Goal: Use online tool/utility: Utilize a website feature to perform a specific function

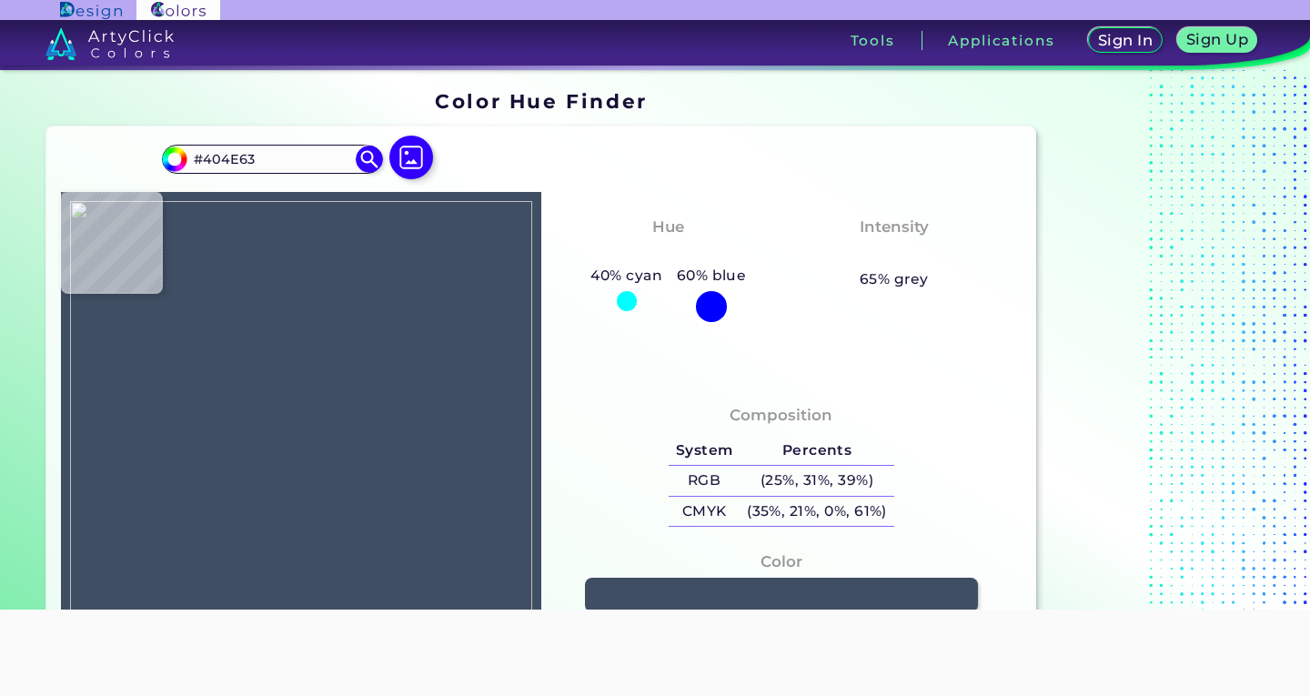
type input "#fcfcfc"
type input "#FCFCFC"
type input "#242429"
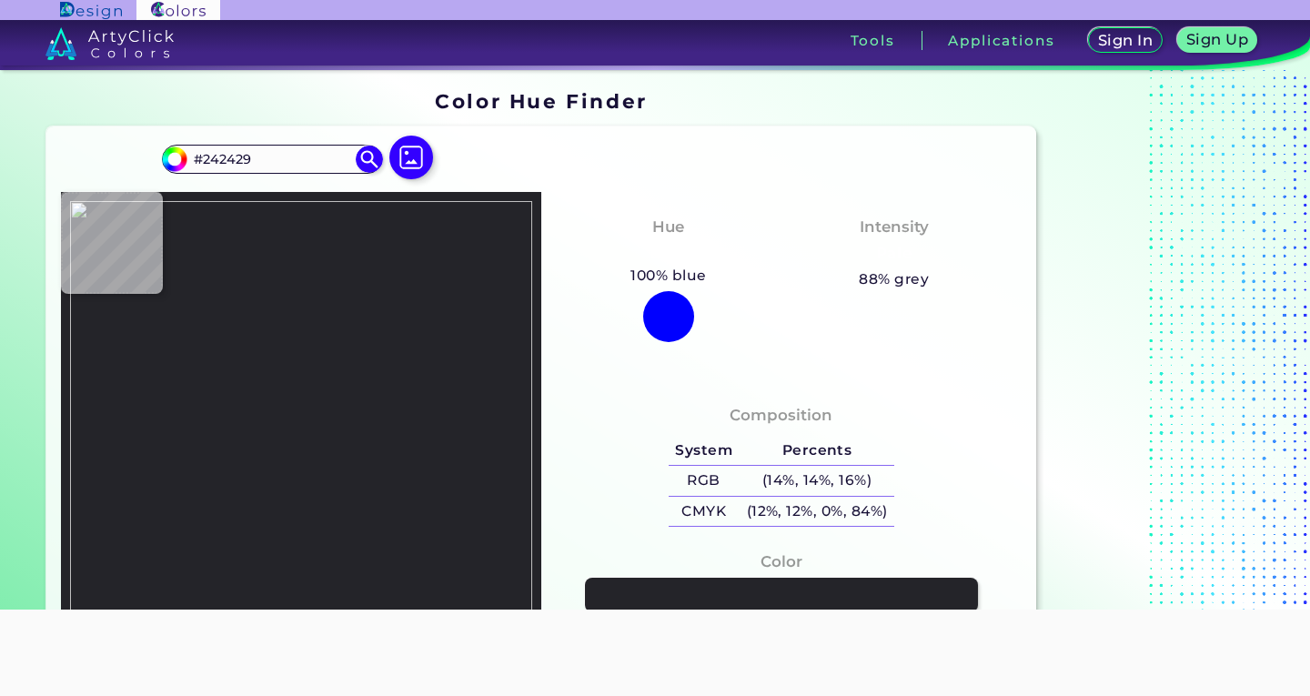
type input "#29242c"
type input "#29242C"
type input "#242429"
type input "#a4967c"
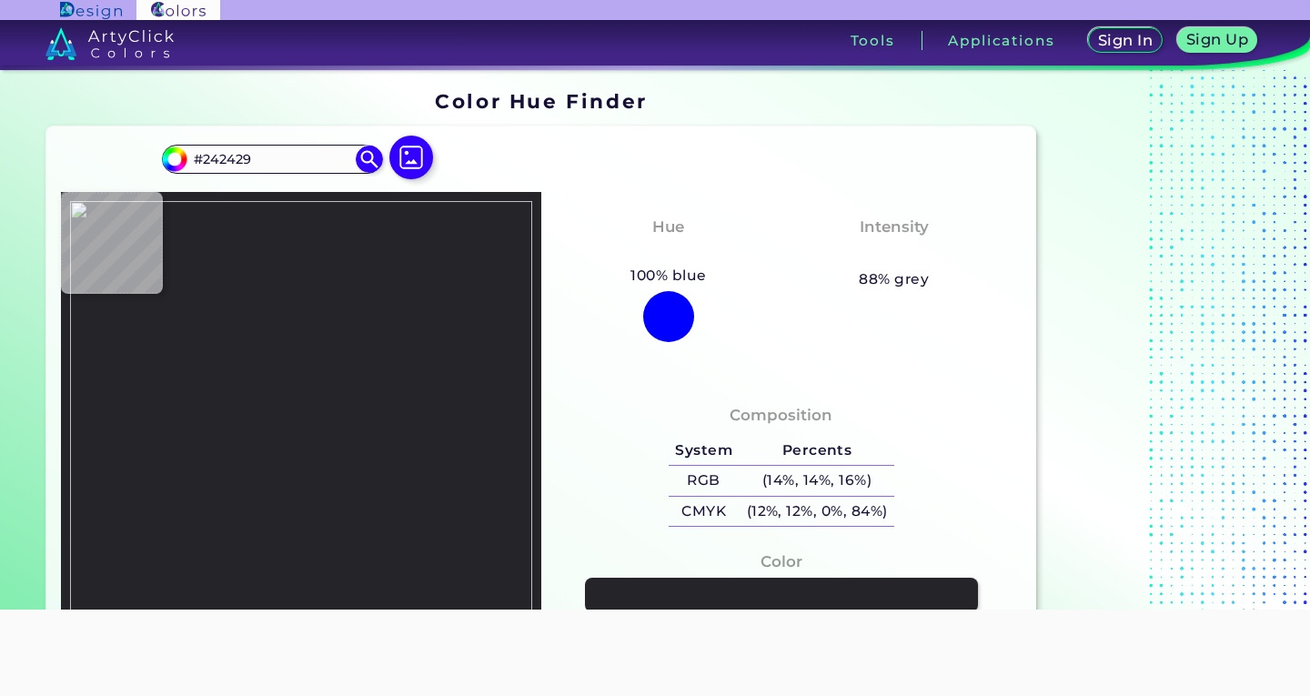
type input "#A4967C"
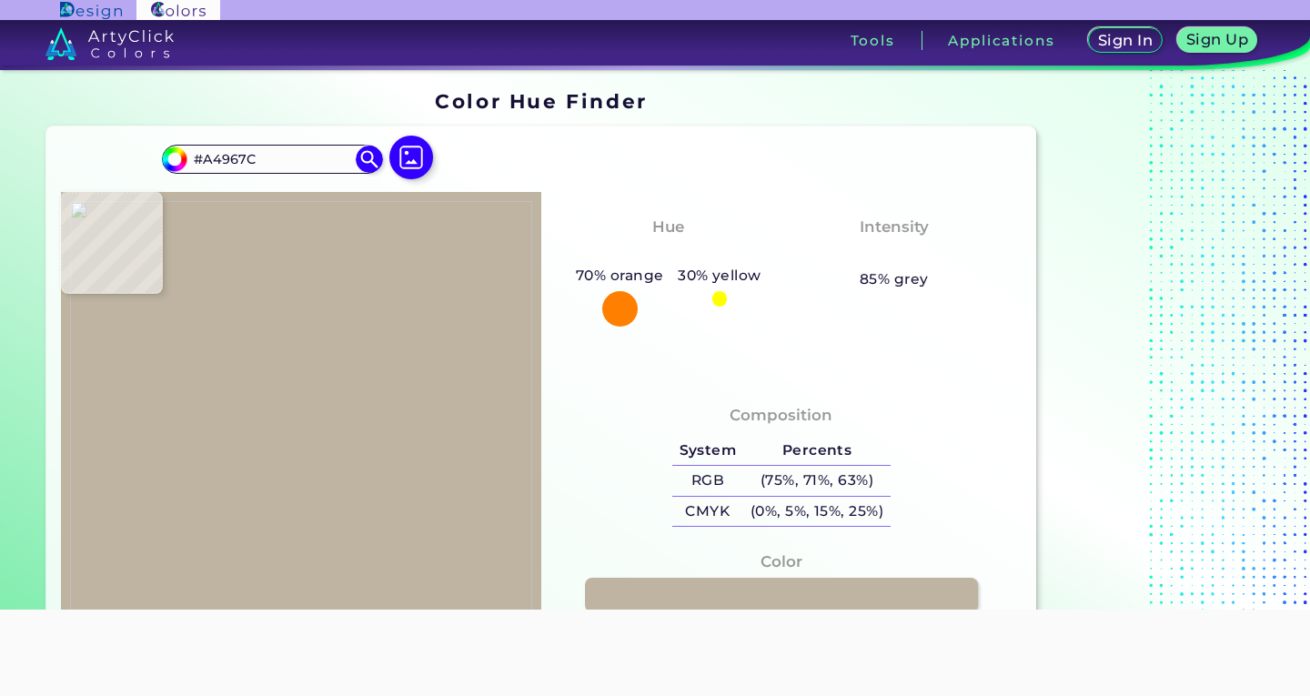
type input "#beb4a1"
type input "#BEB4A1"
type input "#a98d61"
type input "#A98D61"
type input "#dbd9d3"
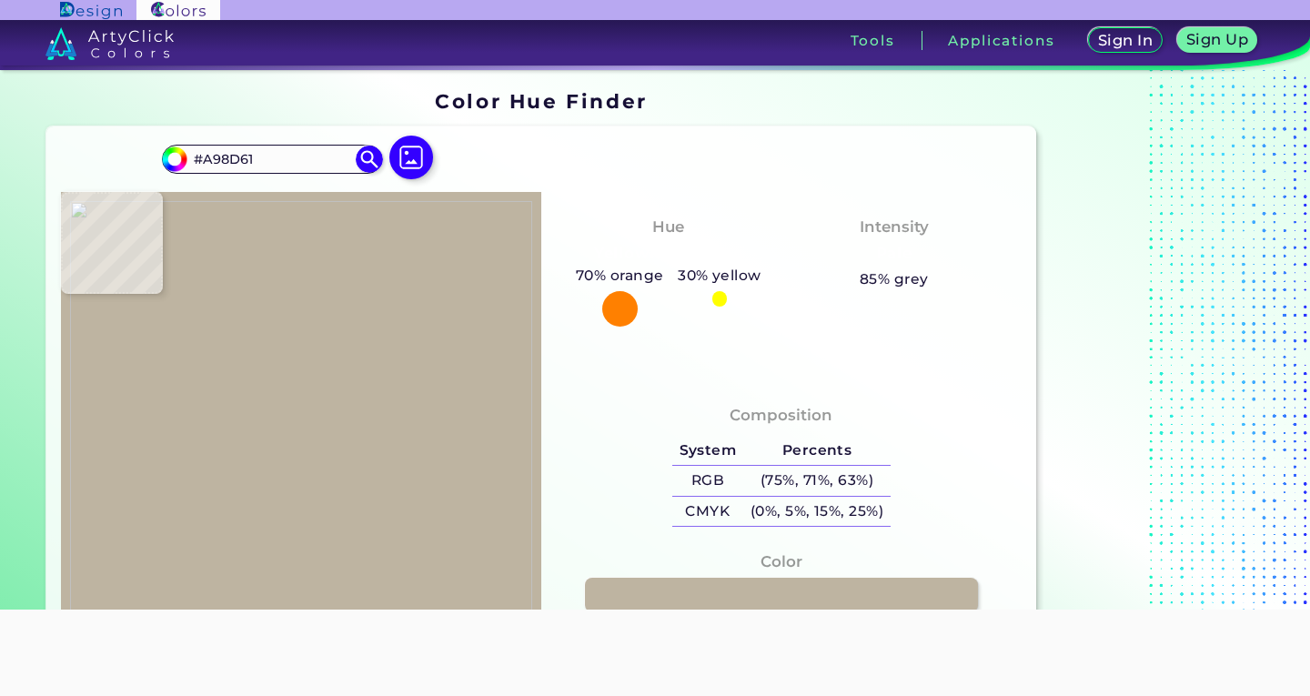
type input "#DBD9D3"
type input "#d0cdc1"
type input "#D0CDC1"
type input "#a58961"
type input "#A58961"
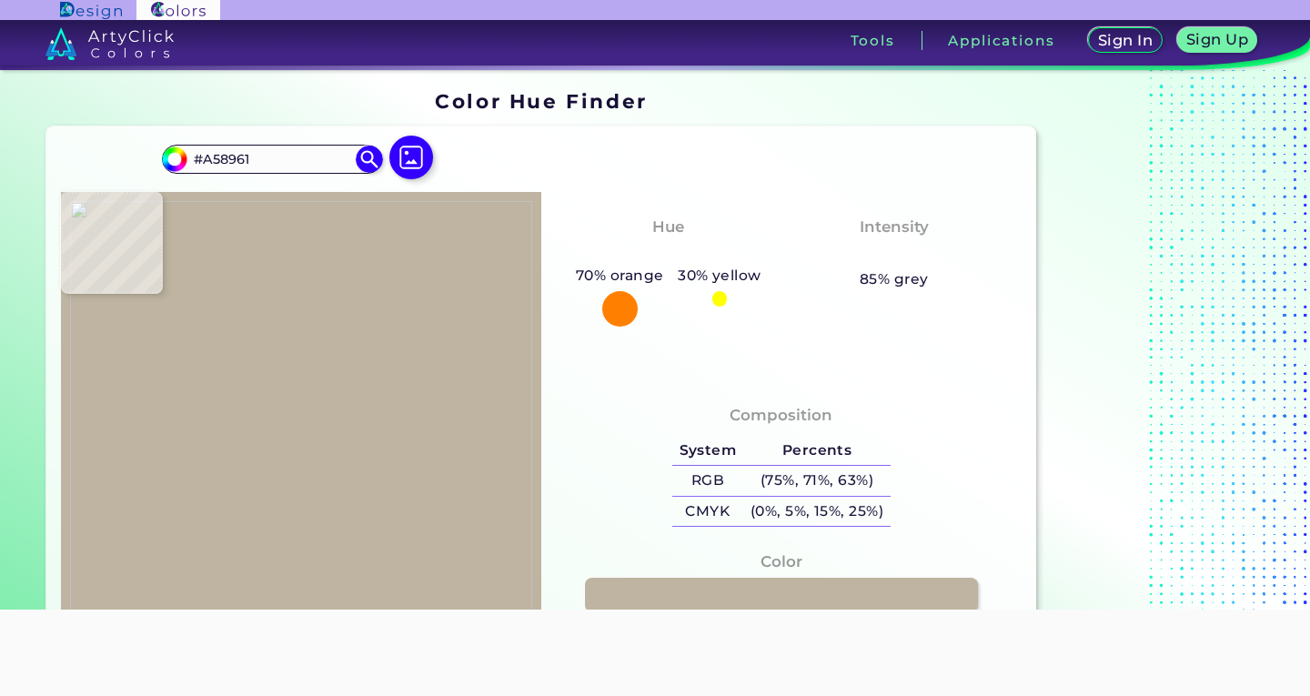
type input "#a2875e"
type input "#A2875E"
type input "#cac5b4"
type input "#CAC5B4"
type input "#dcdad0"
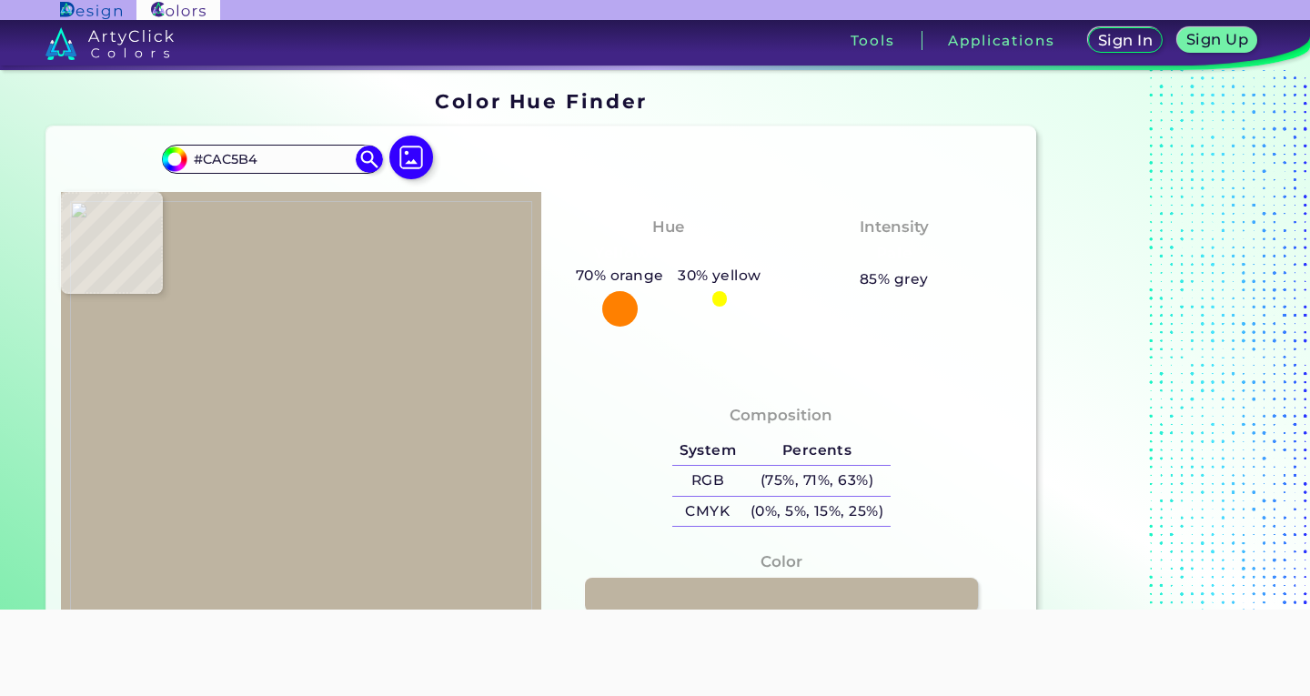
type input "#DCDAD0"
type input "#6d6159"
type input "#6D6159"
type input "#8a8076"
type input "#8A8076"
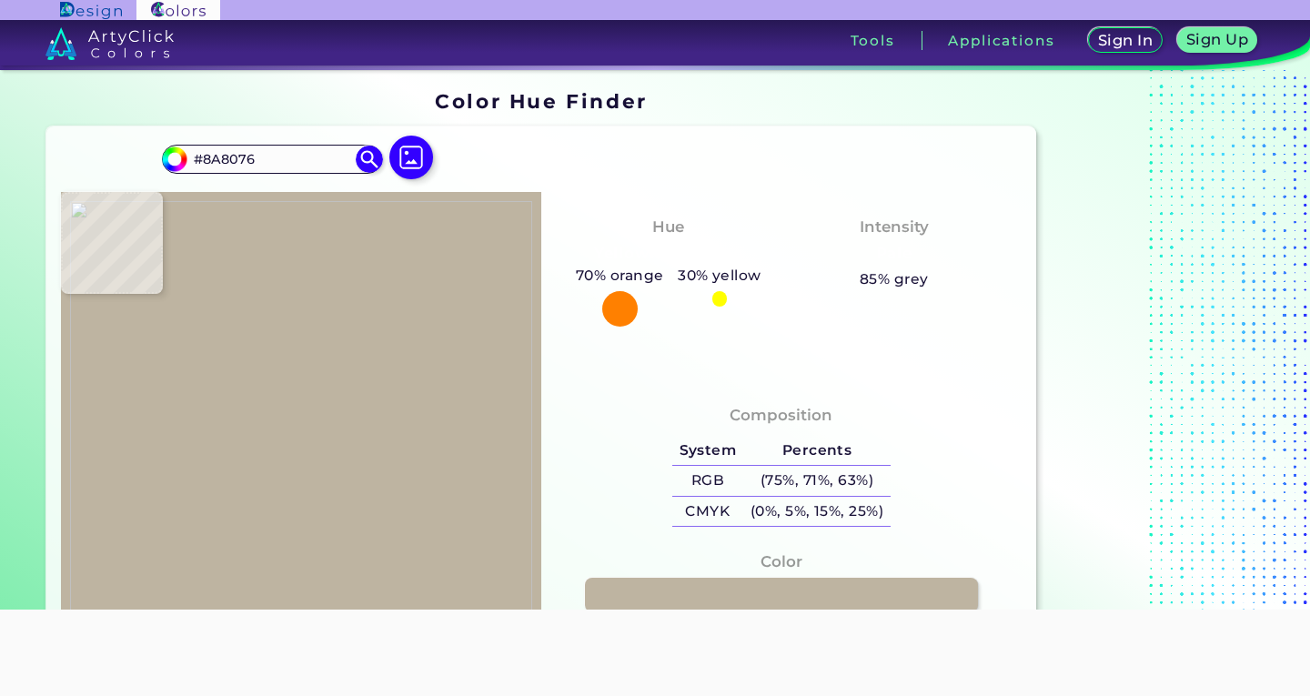
type input "#bcb59d"
type input "#BCB59D"
type input "#242429"
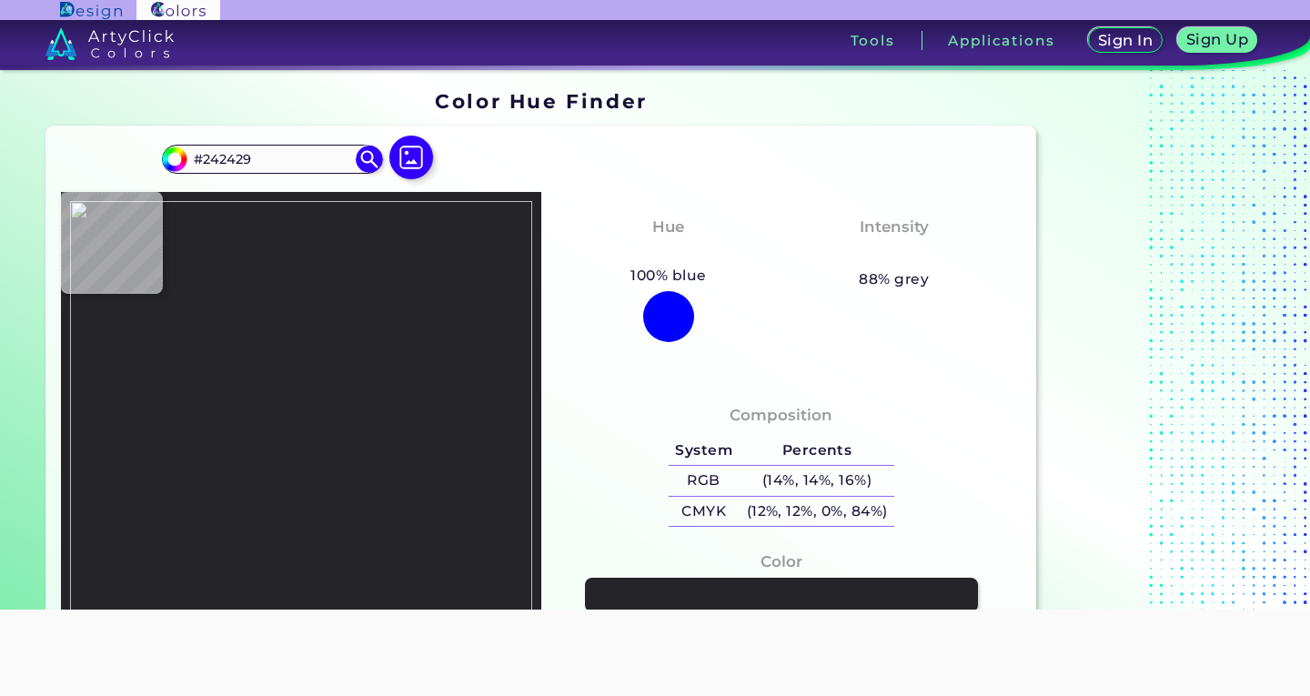
type input "#983971"
type input "#242429"
type input "#d34495"
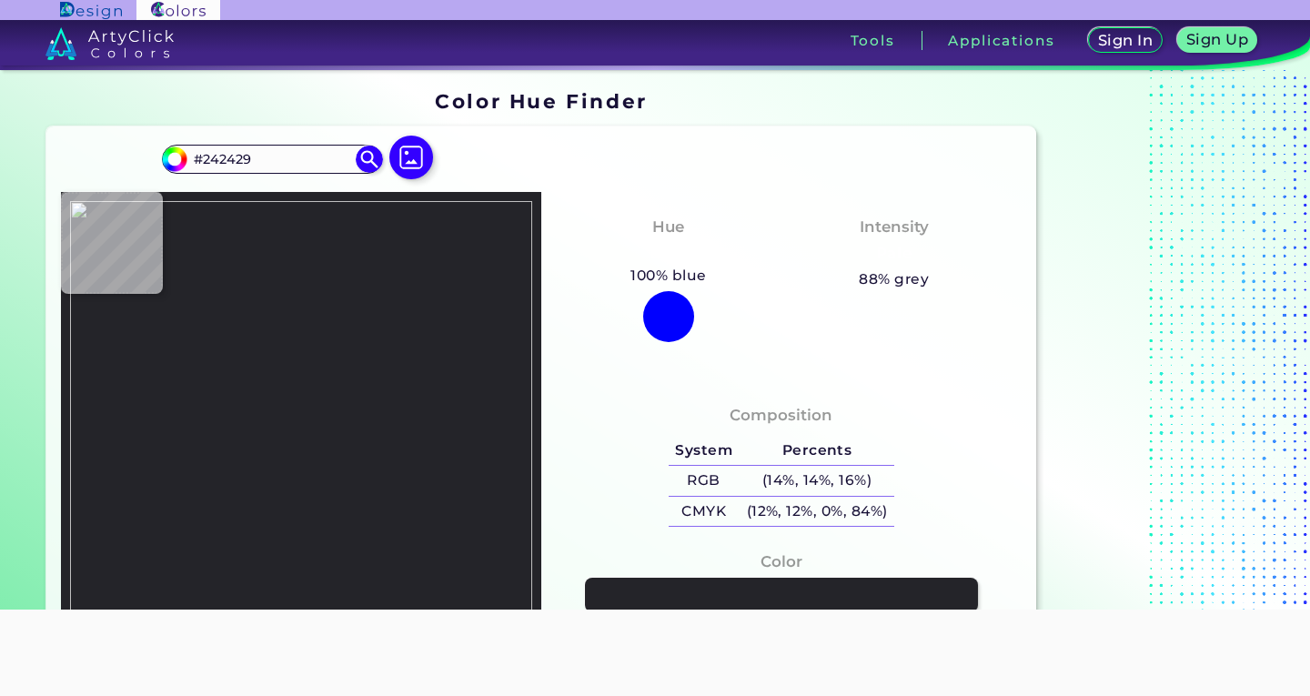
type input "#D34495"
type input "#8b3668"
type input "#8B3668"
type input "#242429"
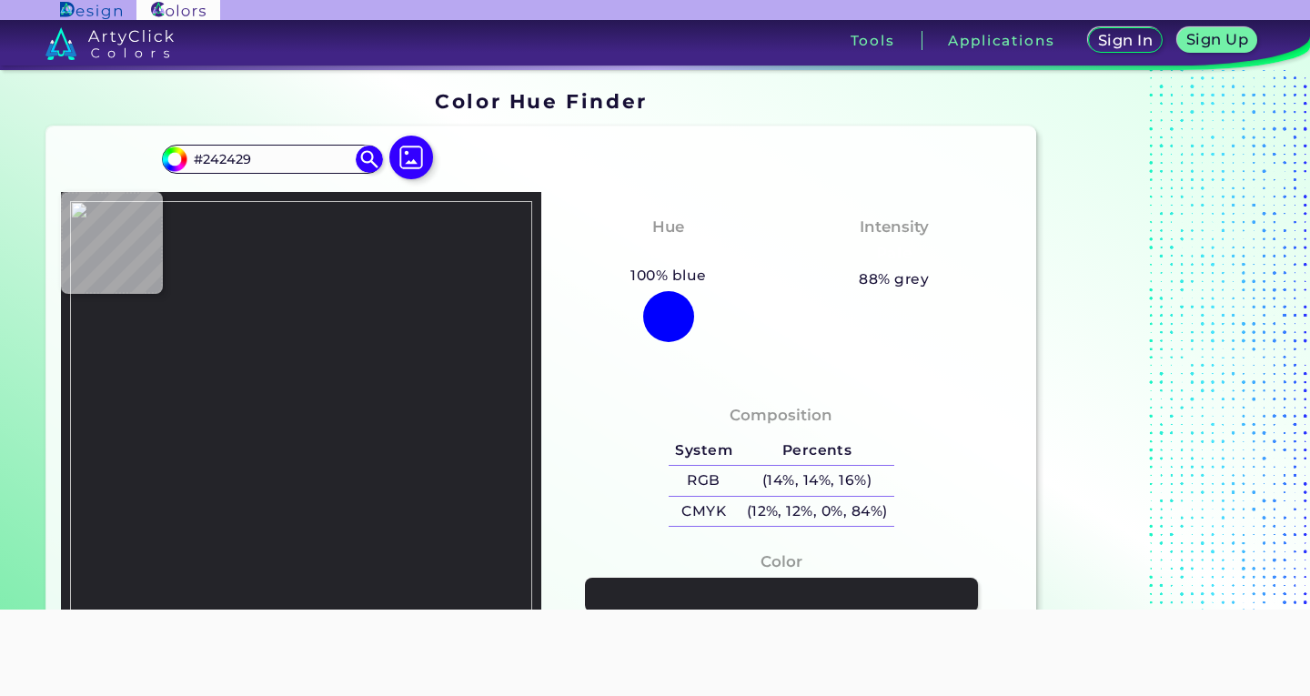
type input "#a73b7a"
type input "#A73B7A"
type input "#242429"
type input "#d34495"
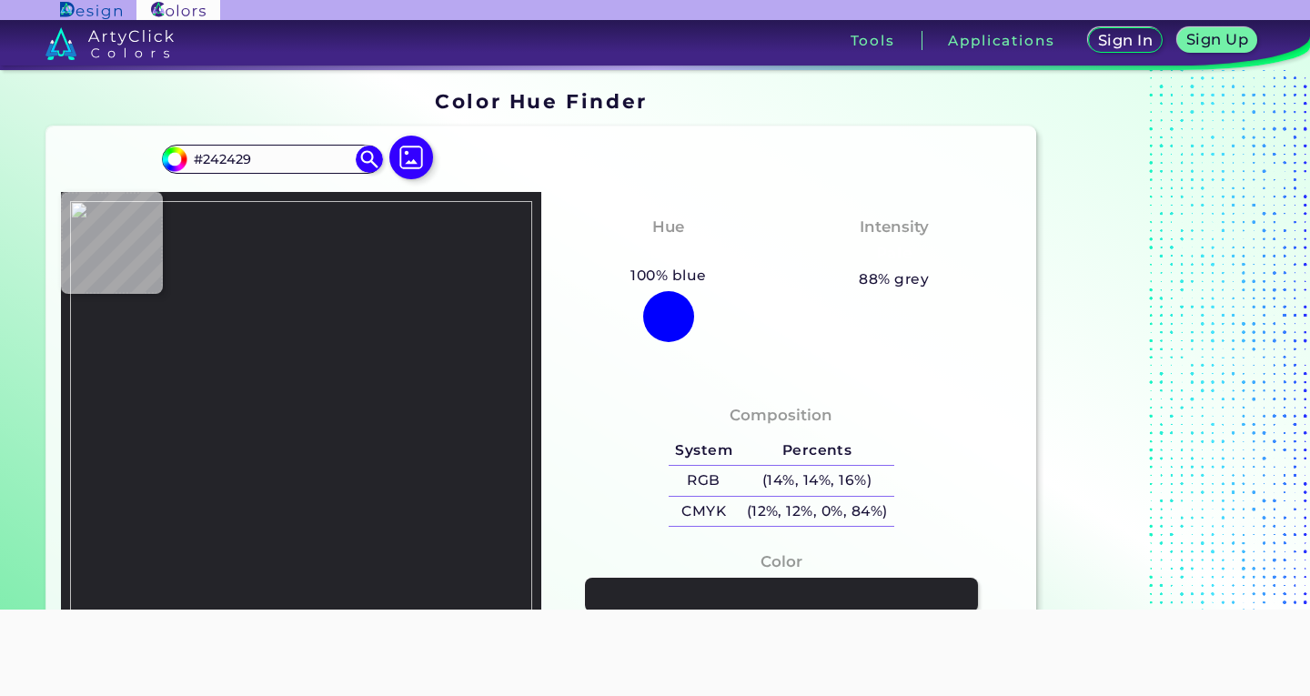
type input "#D34495"
type input "#242429"
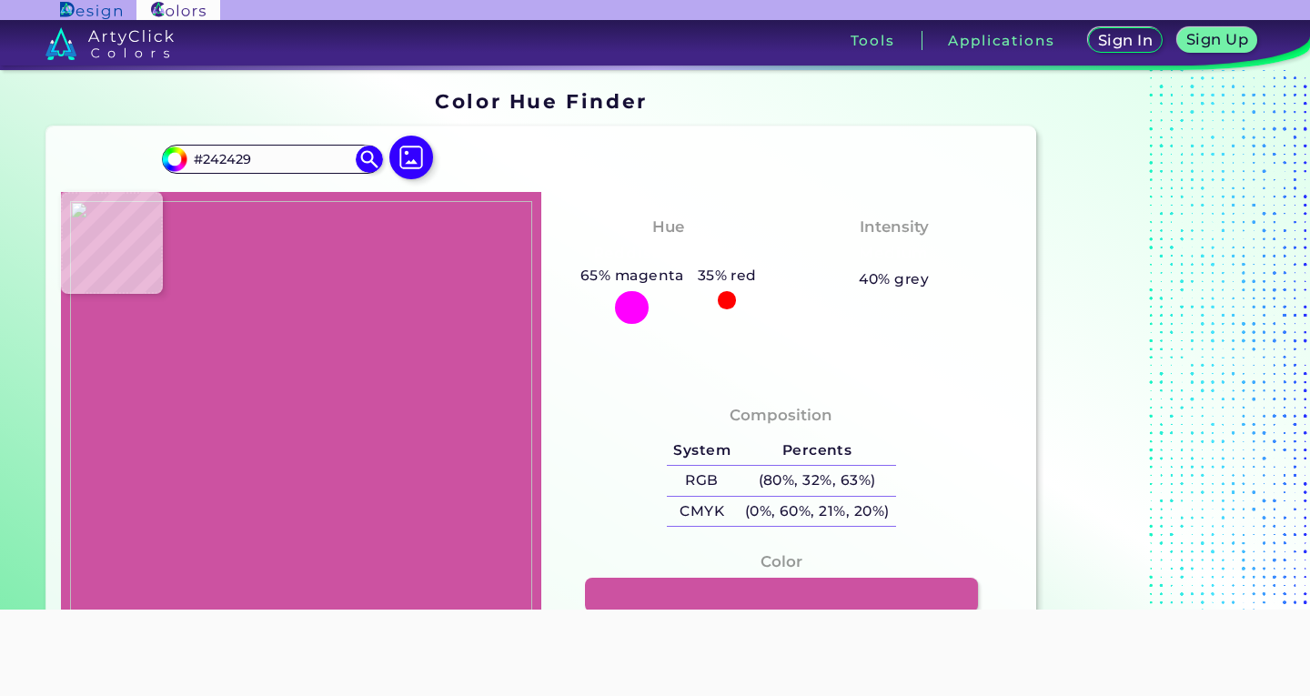
type input "#cc52a1"
type input "#CC52A1"
type input "#d03b97"
type input "#D03B97"
type input "#d13b97"
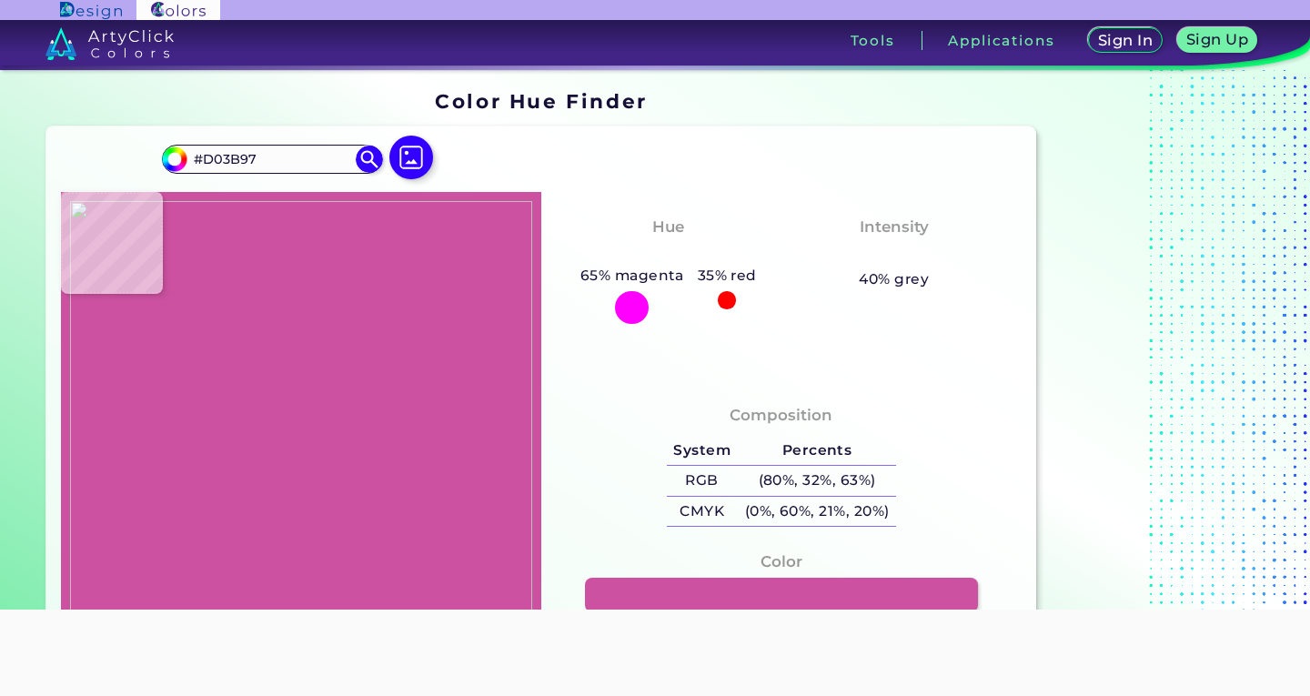
type input "#D13B97"
type input "#d23b98"
type input "#D23B98"
type input "#cd3a95"
type input "#CD3A95"
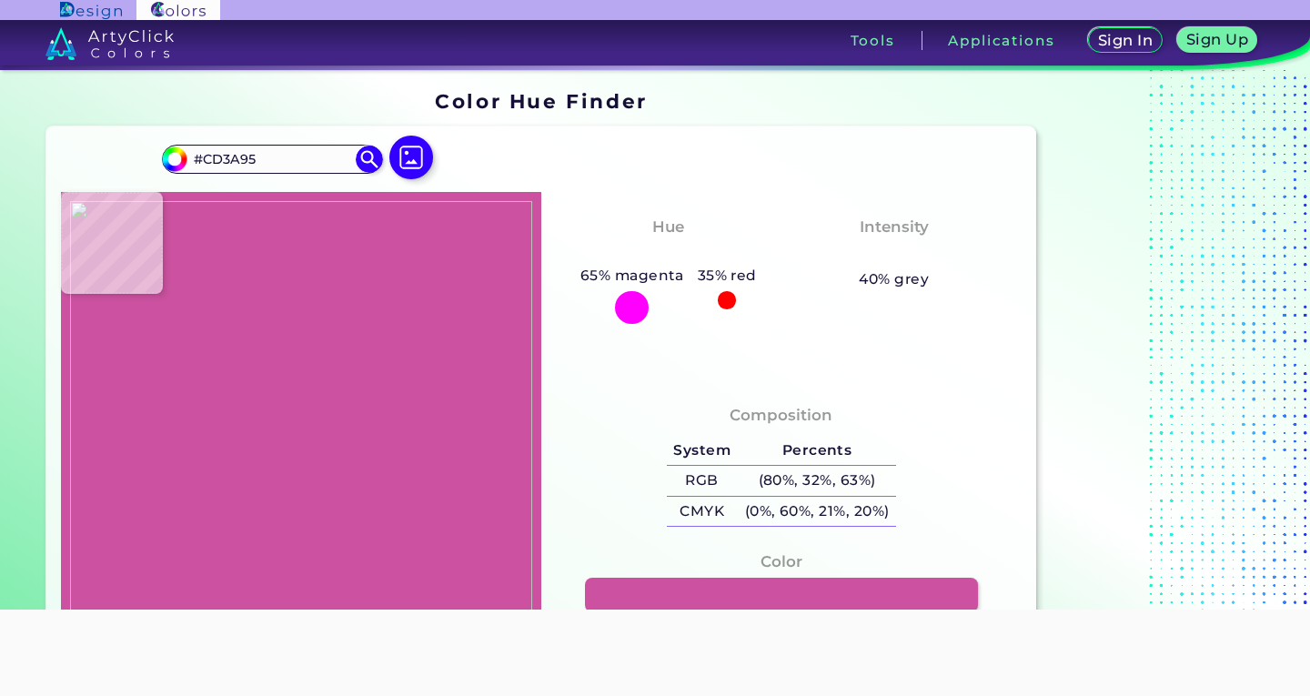
type input "#d23b98"
type input "#D23B98"
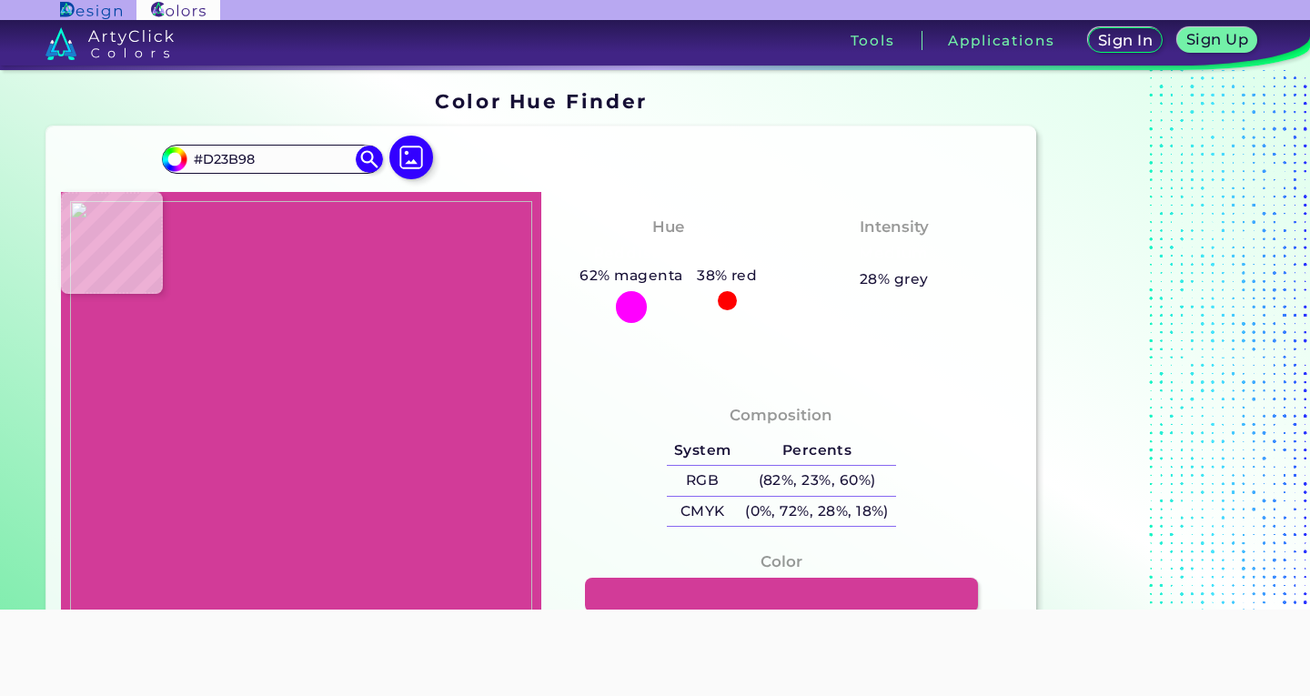
type input "#d03189"
type input "#D03189"
type input "#ce3086"
type input "#CE3086"
type input "#5a2142"
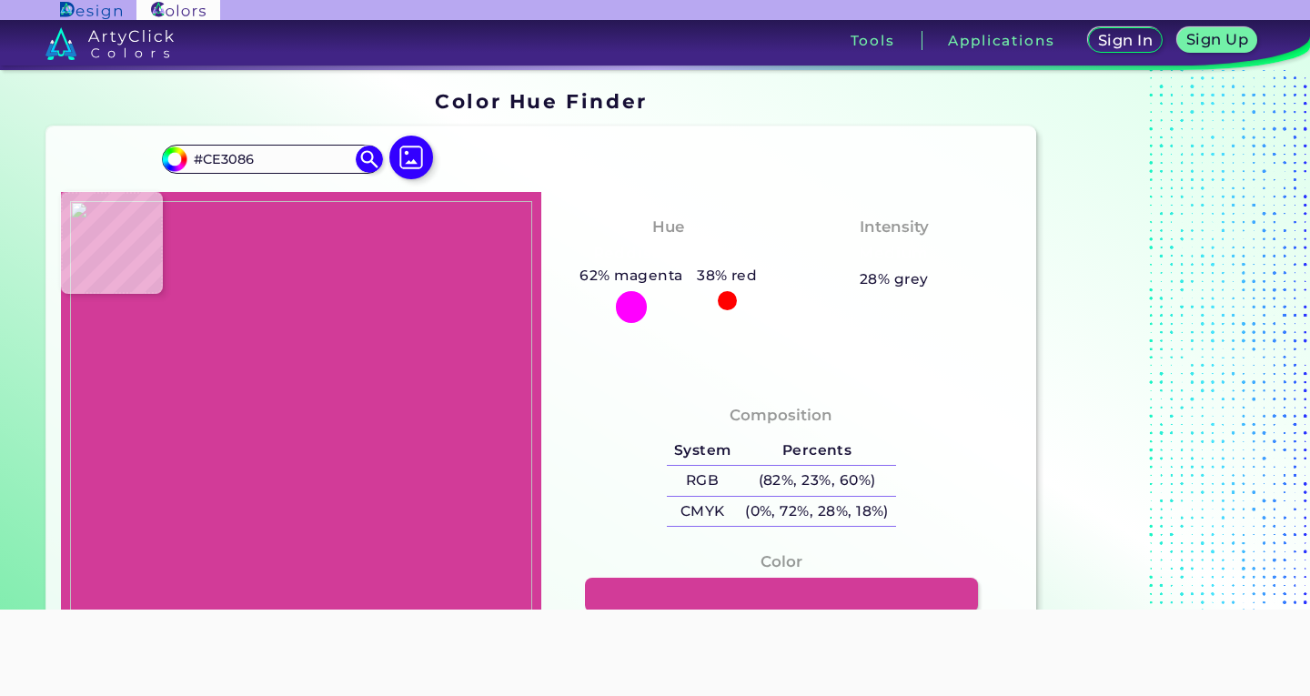
type input "#5A2142"
type input "#221f20"
type input "#221F20"
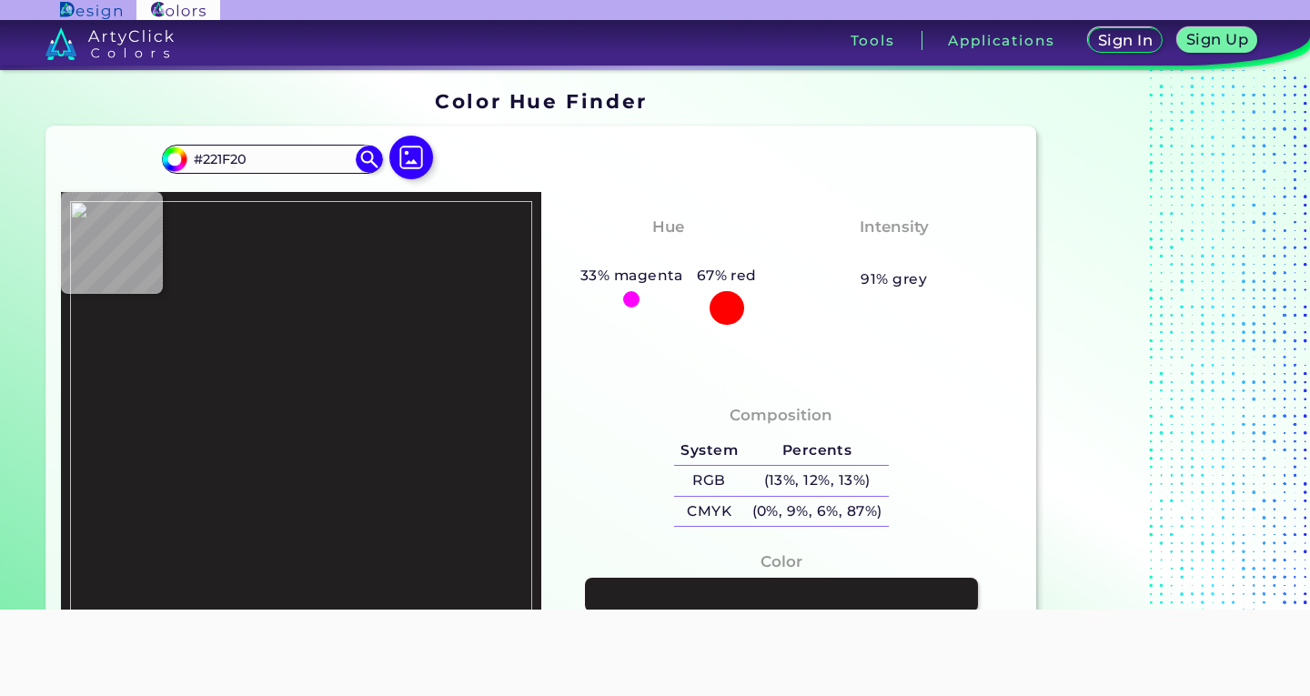
type input "#c73082"
type input "#C73082"
type input "#d03189"
type input "#D03189"
type input "#a6387c"
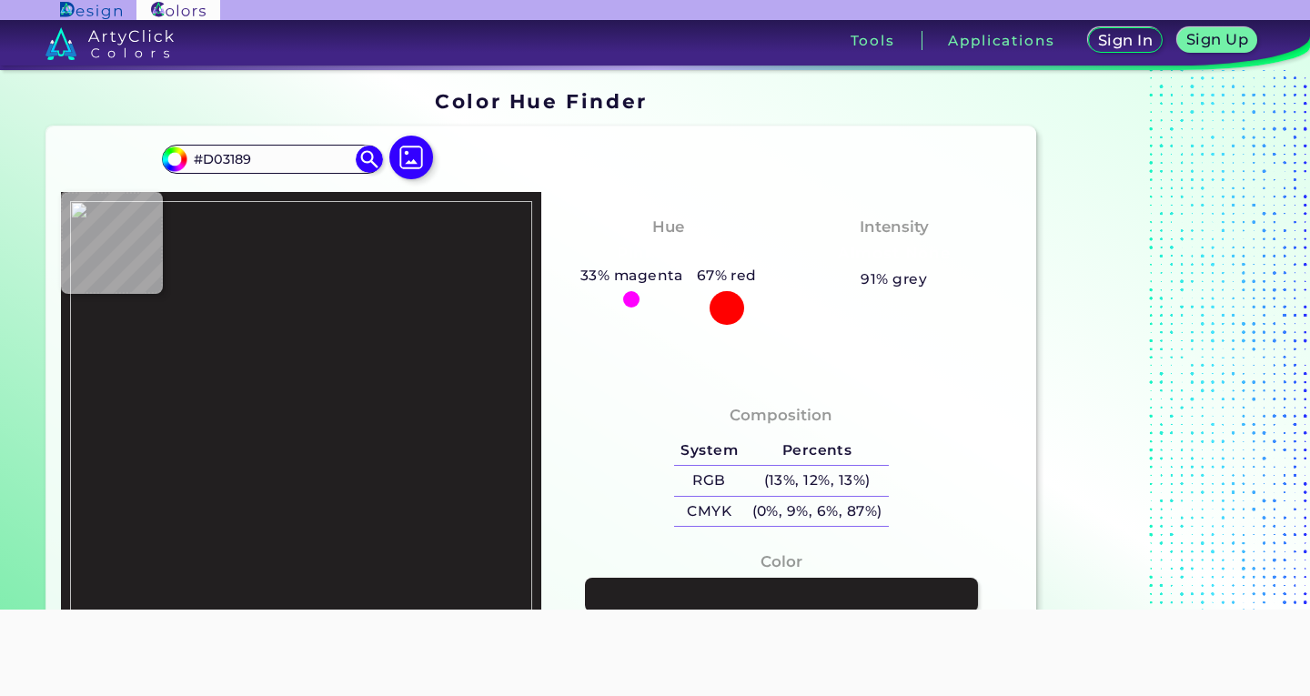
type input "#A6387C"
type input "#d23b98"
type input "#D23B98"
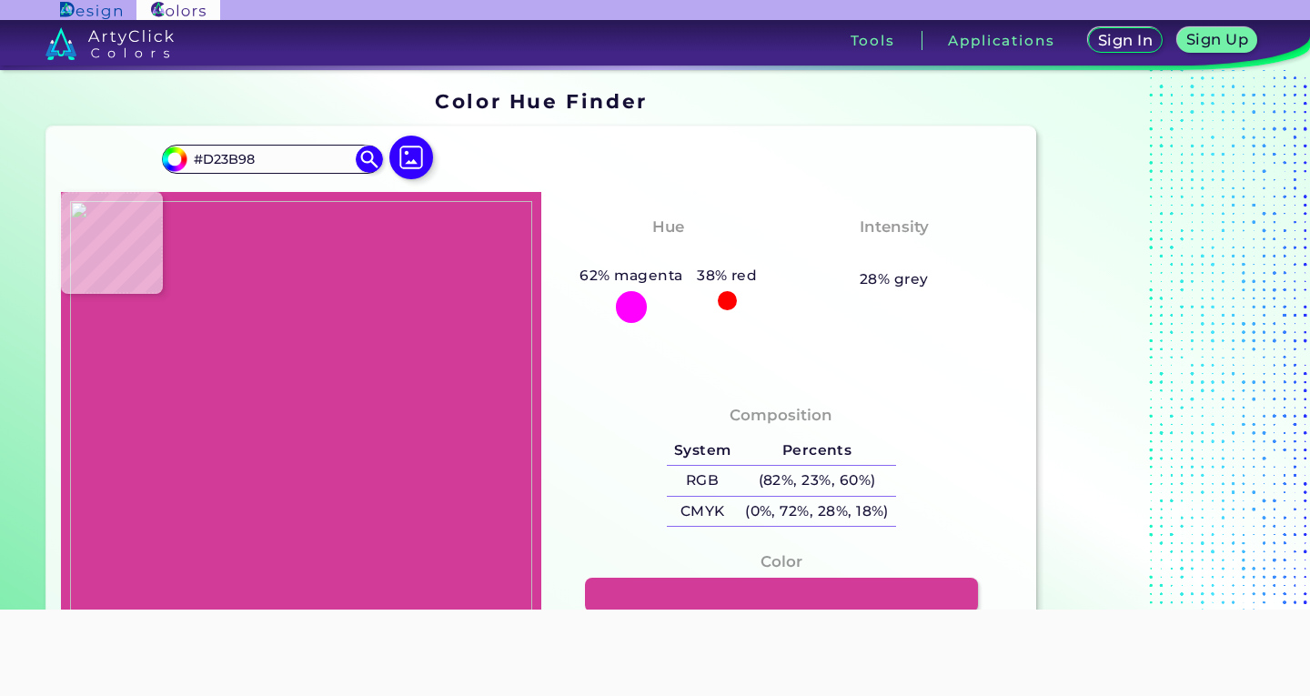
type input "#d13b97"
type input "#D13B97"
type input "#3a2031"
type input "#3A2031"
type input "#d13b97"
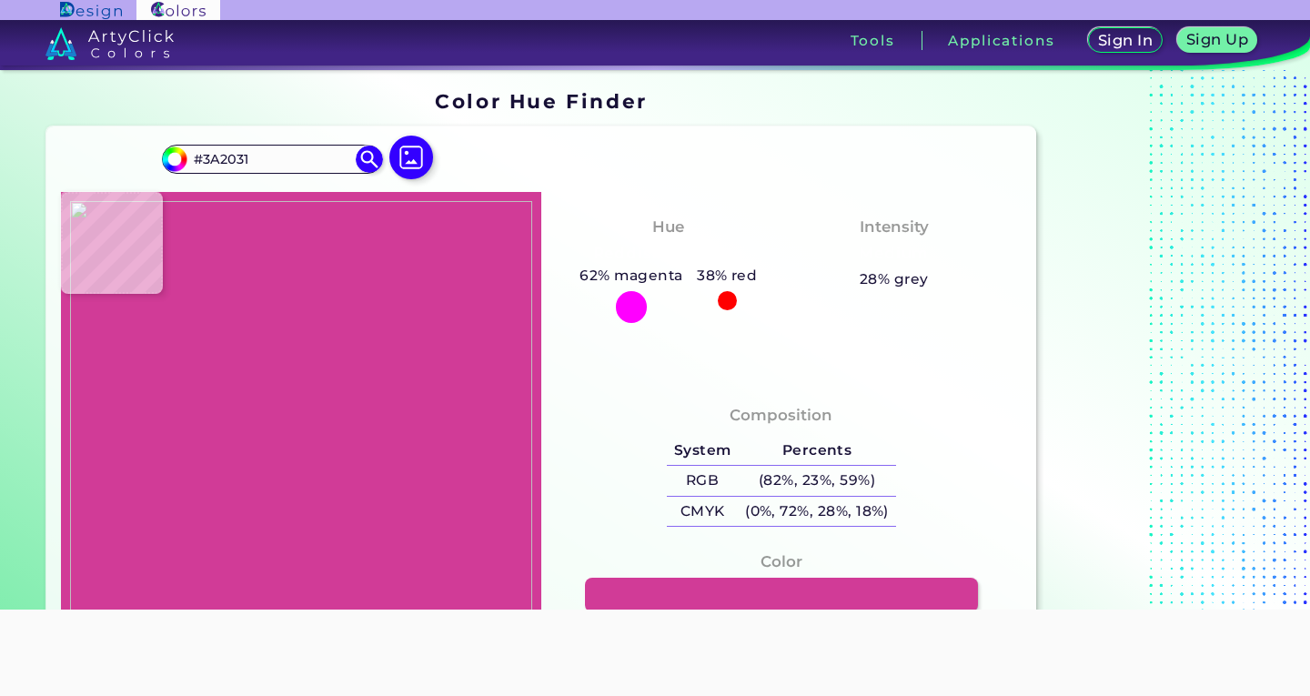
type input "#D13B97"
type input "#242429"
type input "#efc6c5"
type input "#EFC6C5"
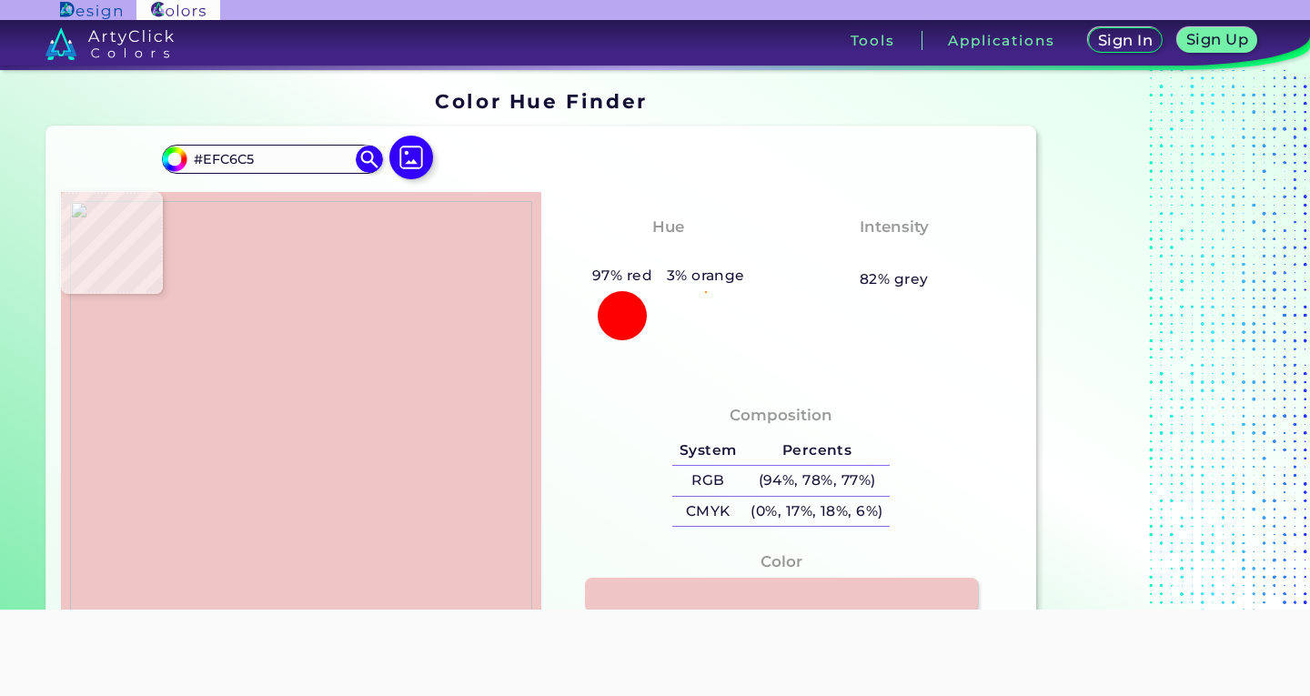
click at [86, 472] on img at bounding box center [301, 427] width 462 height 453
click at [294, 168] on input "#EFC6C5" at bounding box center [271, 158] width 169 height 25
click at [144, 349] on img at bounding box center [301, 427] width 462 height 453
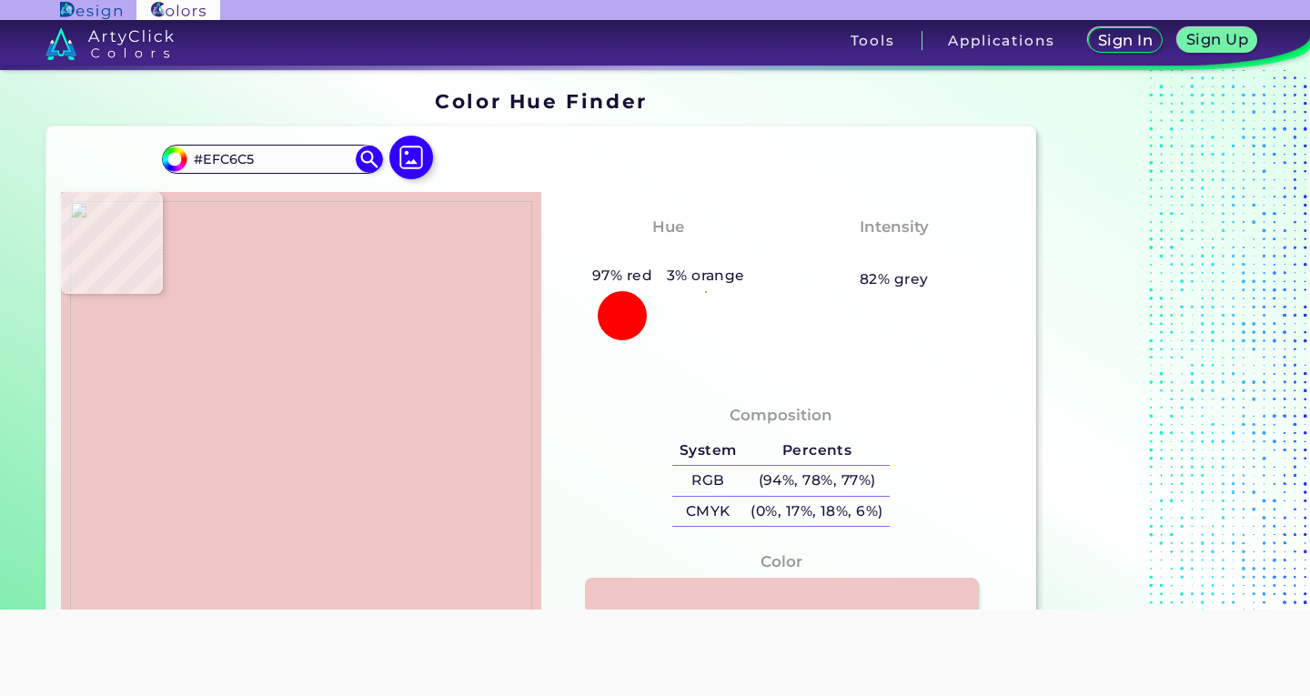
type input "#d23b98"
type input "#D23B98"
type input "#93326d"
type input "#93326D"
type input "#be3689"
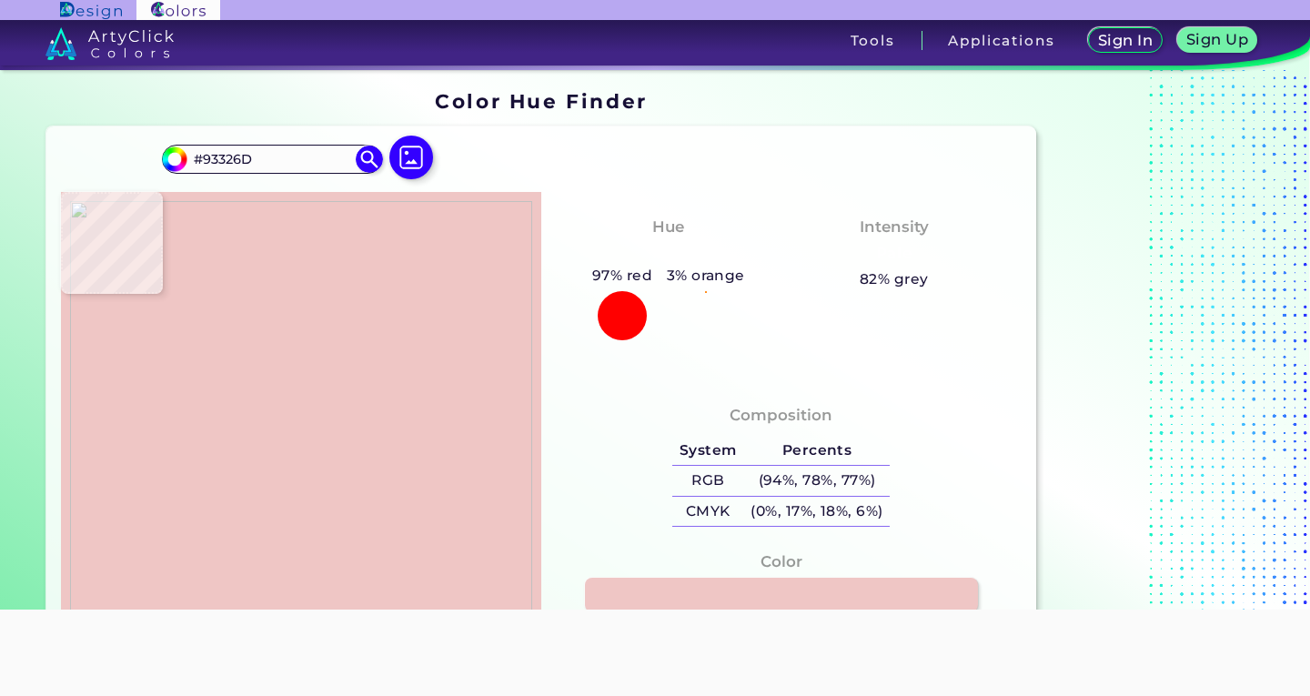
type input "#BE3689"
type input "#d23b98"
type input "#D23B98"
type input "#d03189"
type input "#D03189"
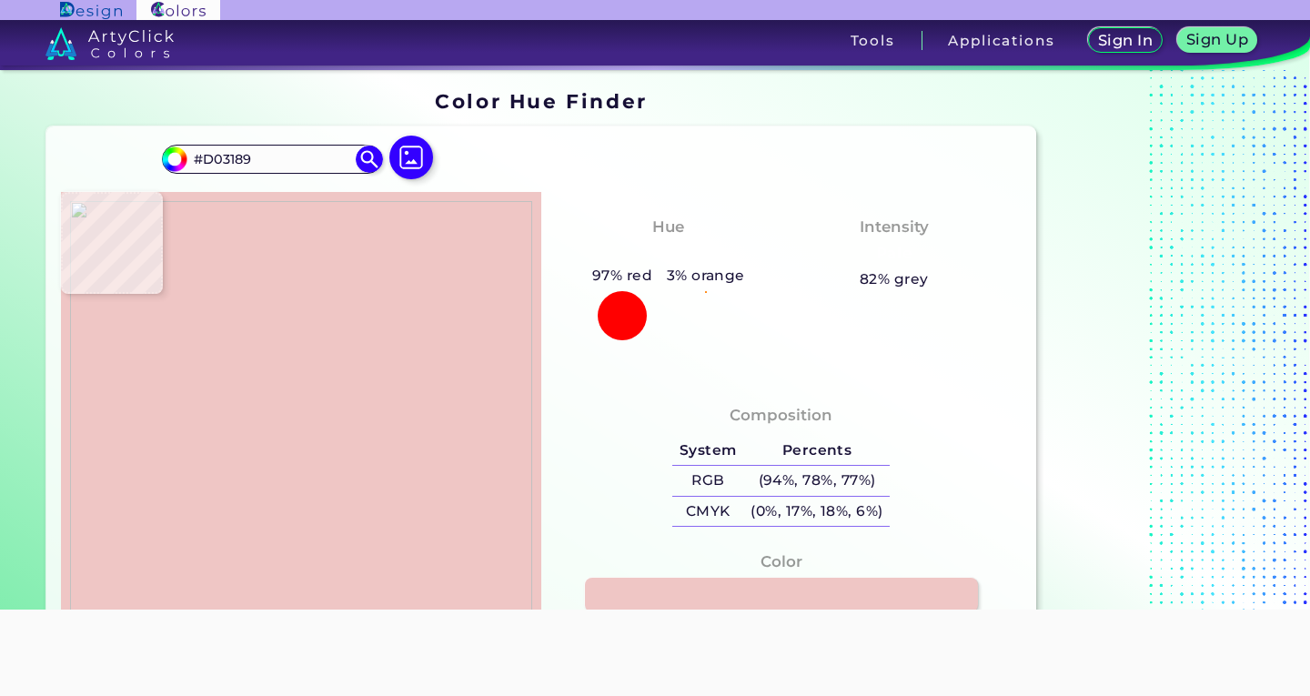
type input "#cd3087"
type input "#CD3087"
type input "#221f20"
type input "#221F20"
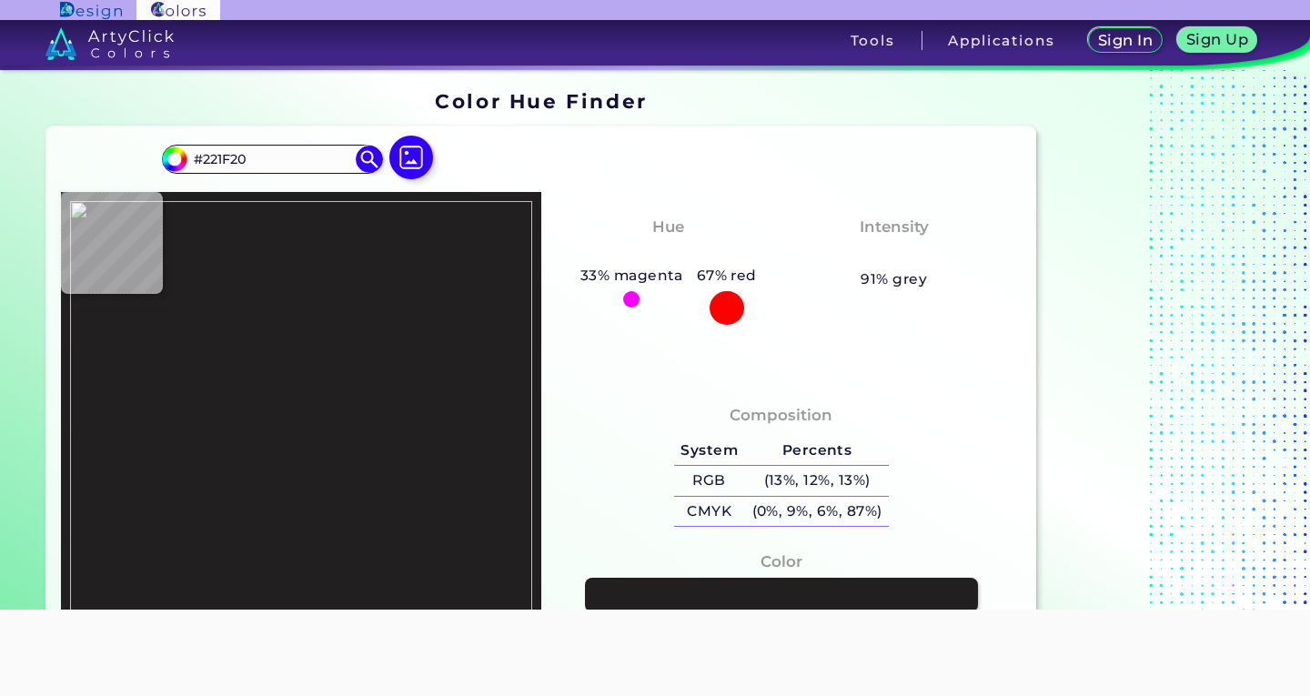
type input "#d03189"
type input "#D03189"
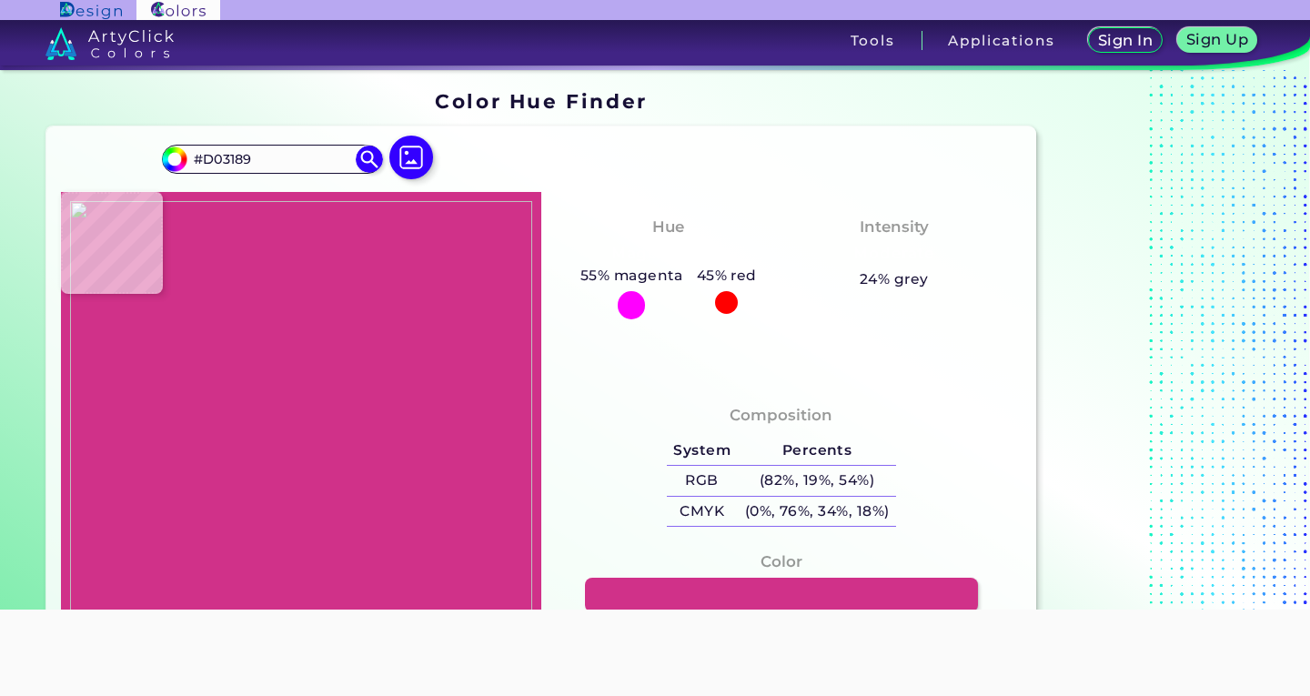
type input "#d13b97"
type input "#D13B97"
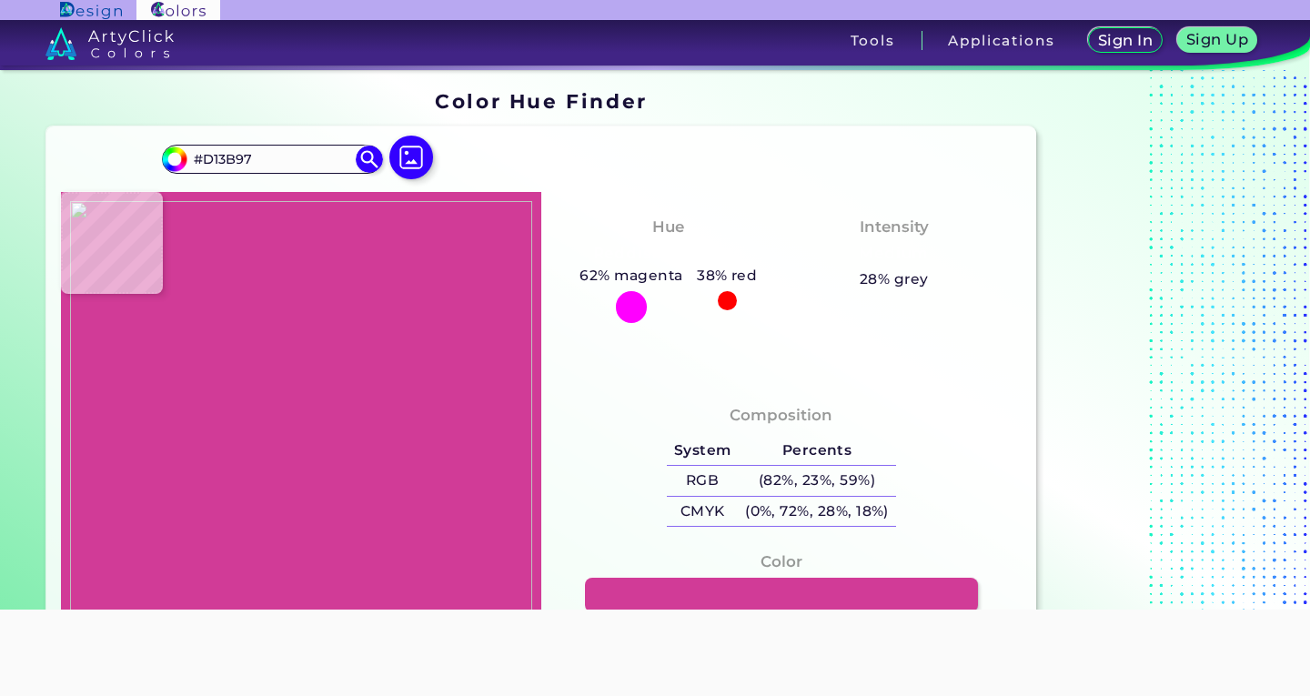
type input "#d23b98"
type input "#D23B98"
type input "#d23b97"
type input "#D23B97"
type input "#d23b98"
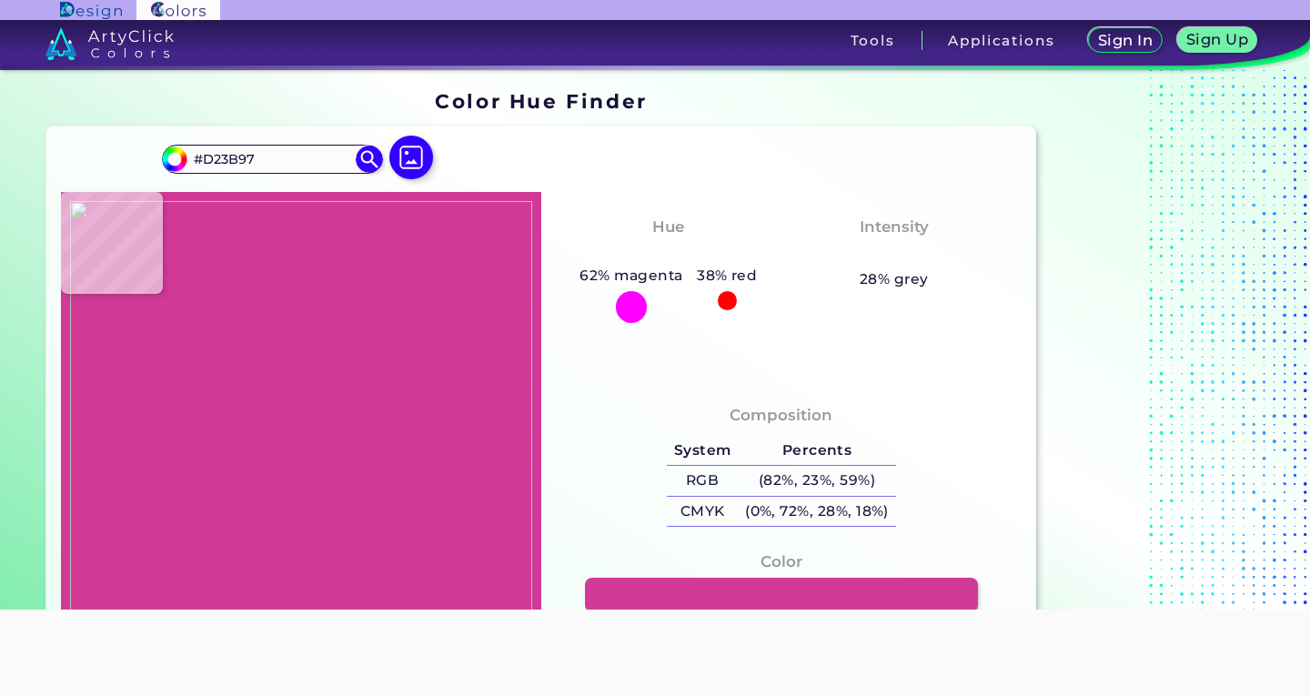
type input "#D23B98"
type input "#d03189"
type input "#D03189"
type input "#cc3086"
type input "#CC3086"
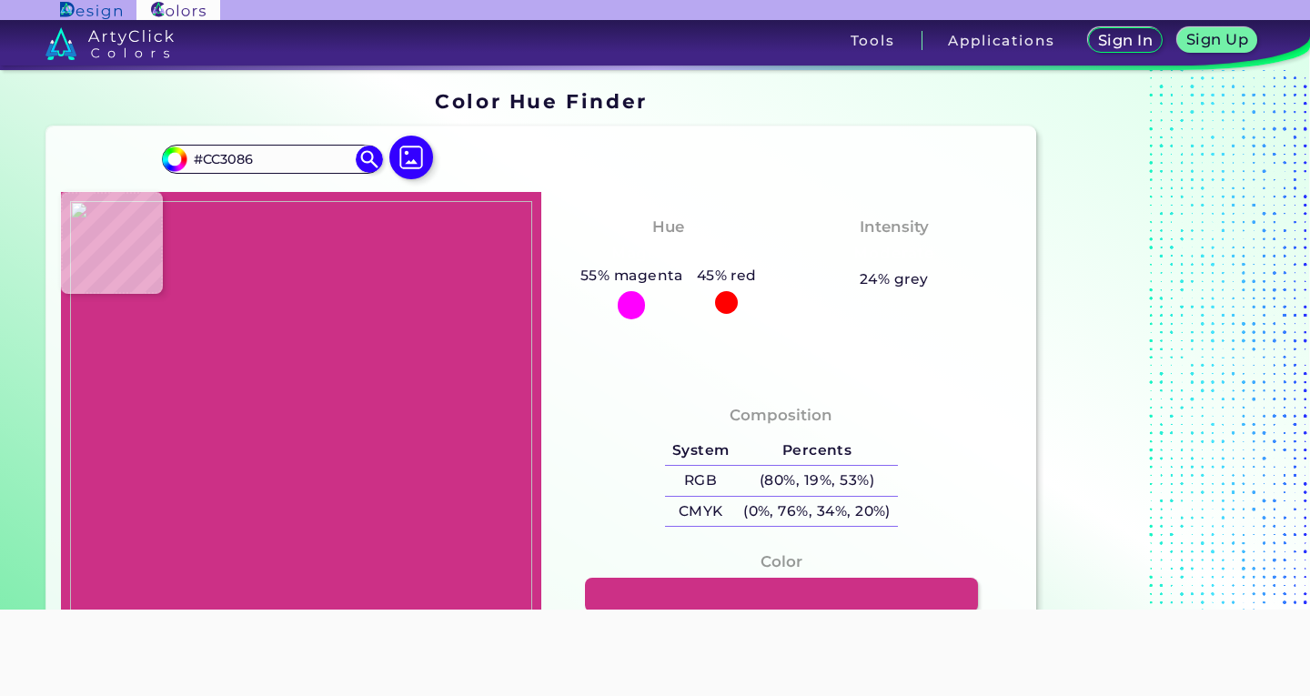
type input "#d03189"
type input "#D03189"
type input "#d23b98"
type input "#D23B98"
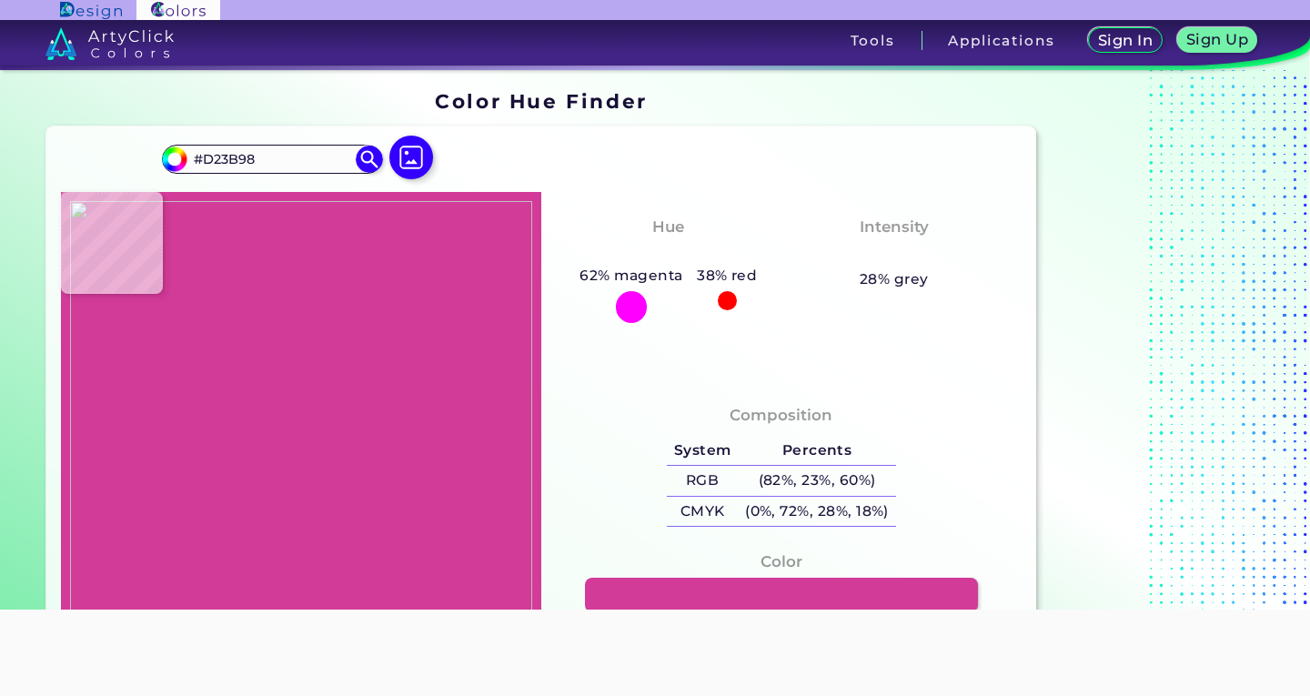
click at [144, 336] on img at bounding box center [301, 427] width 462 height 453
drag, startPoint x: 286, startPoint y: 155, endPoint x: 146, endPoint y: 164, distance: 139.5
click at [146, 164] on div "#d23b98 #D23B98 Acadia ◉ Acid Green ◉ Aero Blue ◉ Alabaster ◉ Albescent White ◉…" at bounding box center [541, 401] width 990 height 551
click at [488, 479] on img at bounding box center [301, 427] width 462 height 453
type input "#efc6c5"
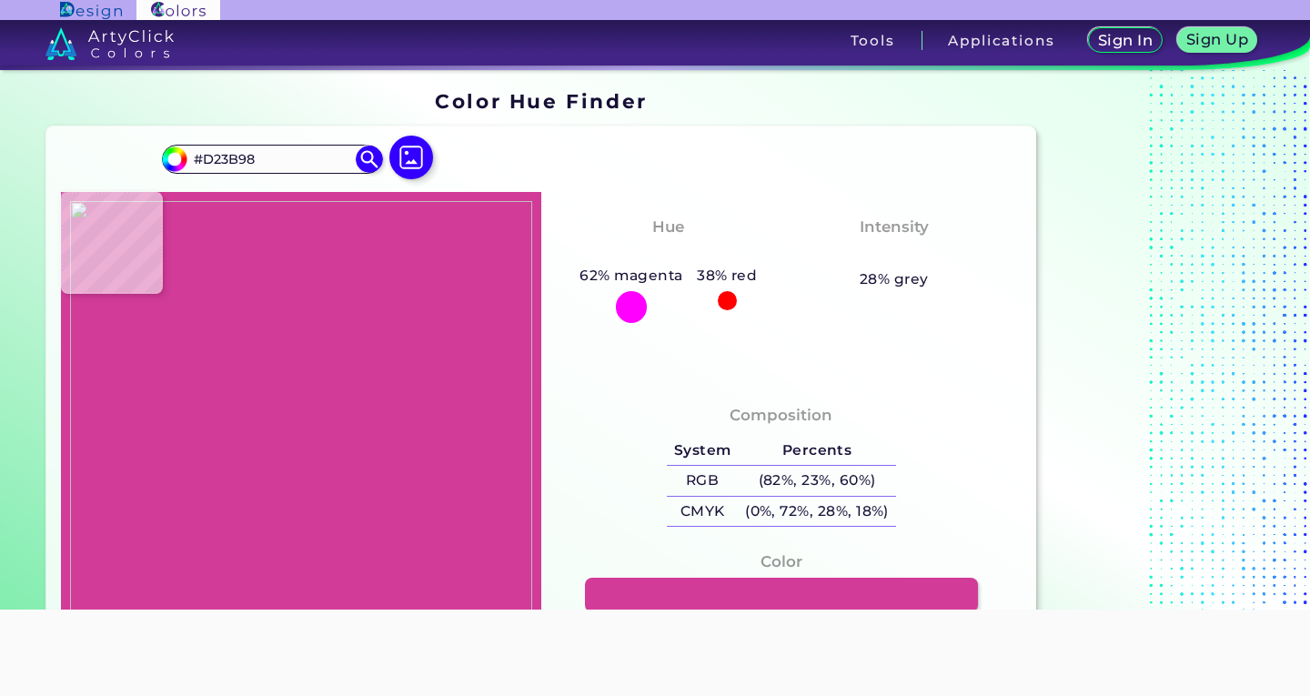
type input "#EFC6C5"
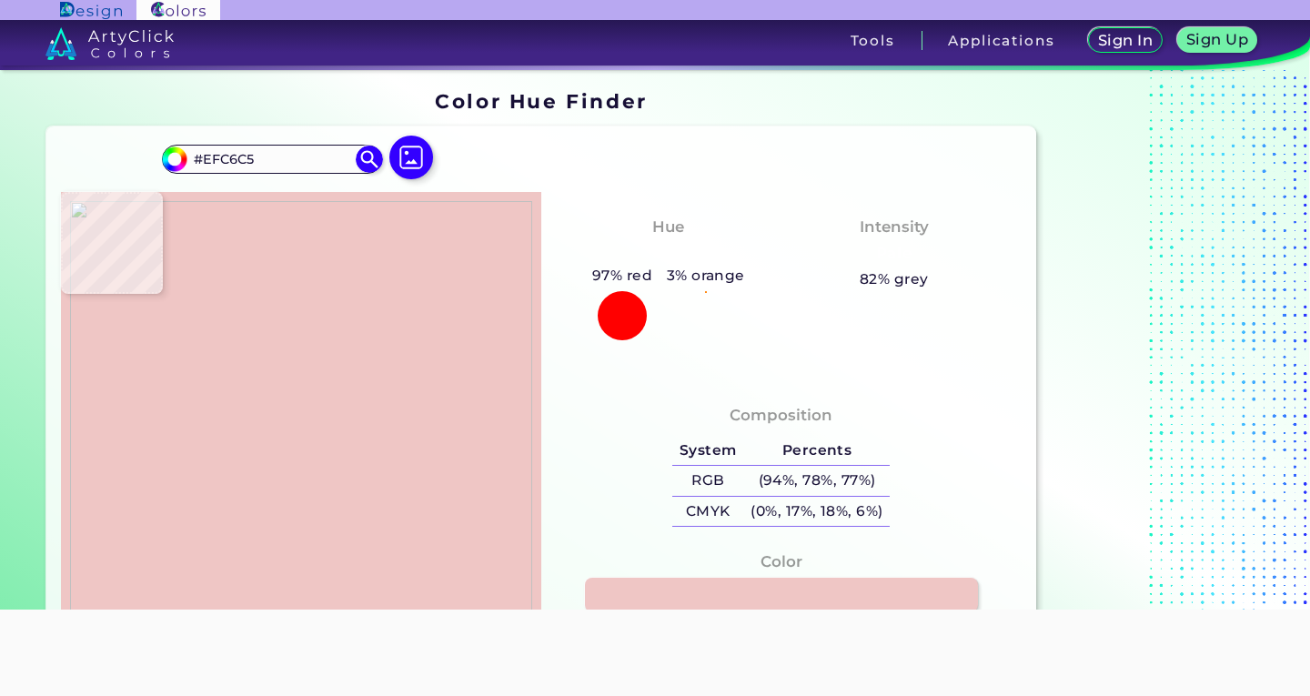
click at [508, 478] on img at bounding box center [301, 427] width 462 height 453
click at [279, 157] on input "#EFC6C5" at bounding box center [271, 158] width 169 height 25
click at [137, 339] on img at bounding box center [301, 427] width 462 height 453
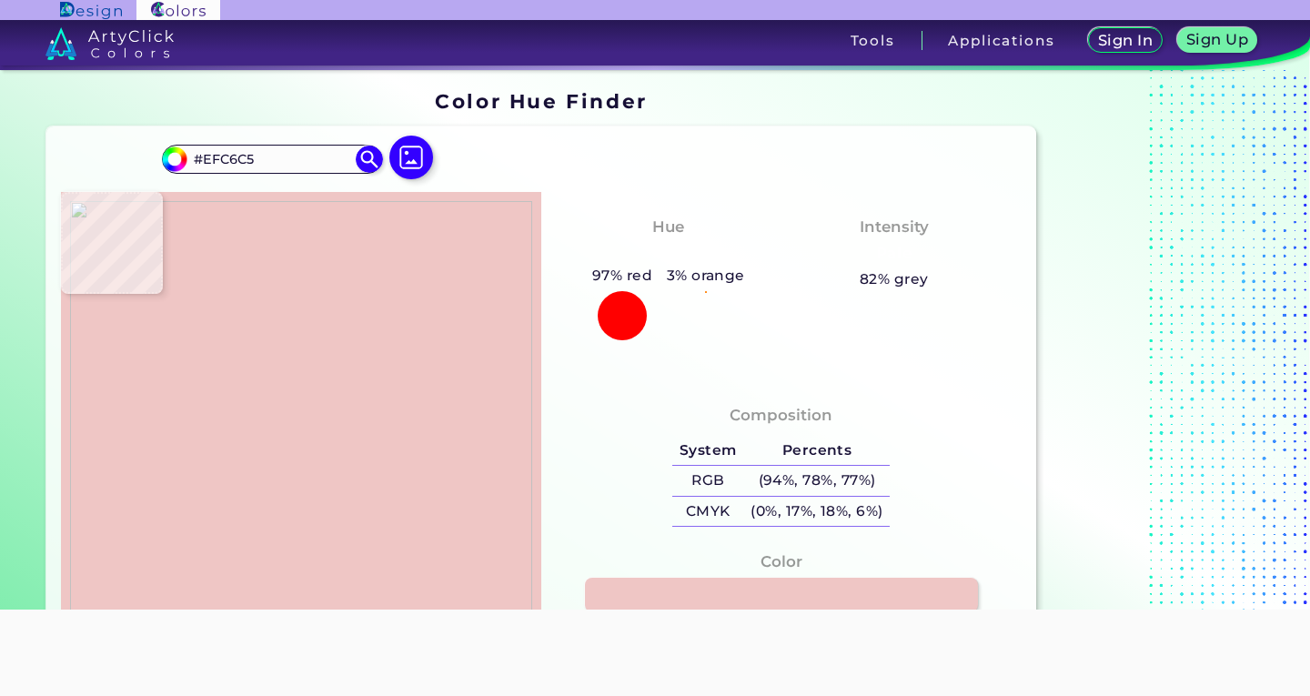
type input "#221f20"
type input "#221F20"
type input "#c73082"
type input "#C73082"
type input "#d03189"
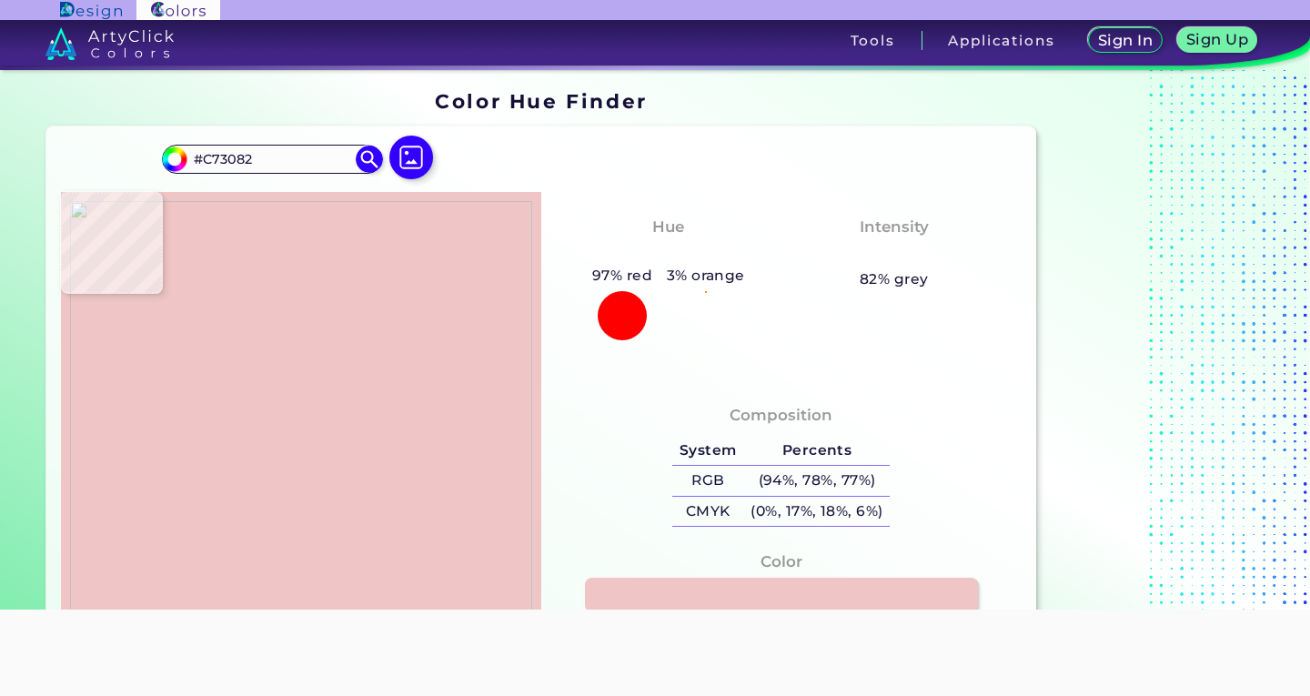
type input "#D03189"
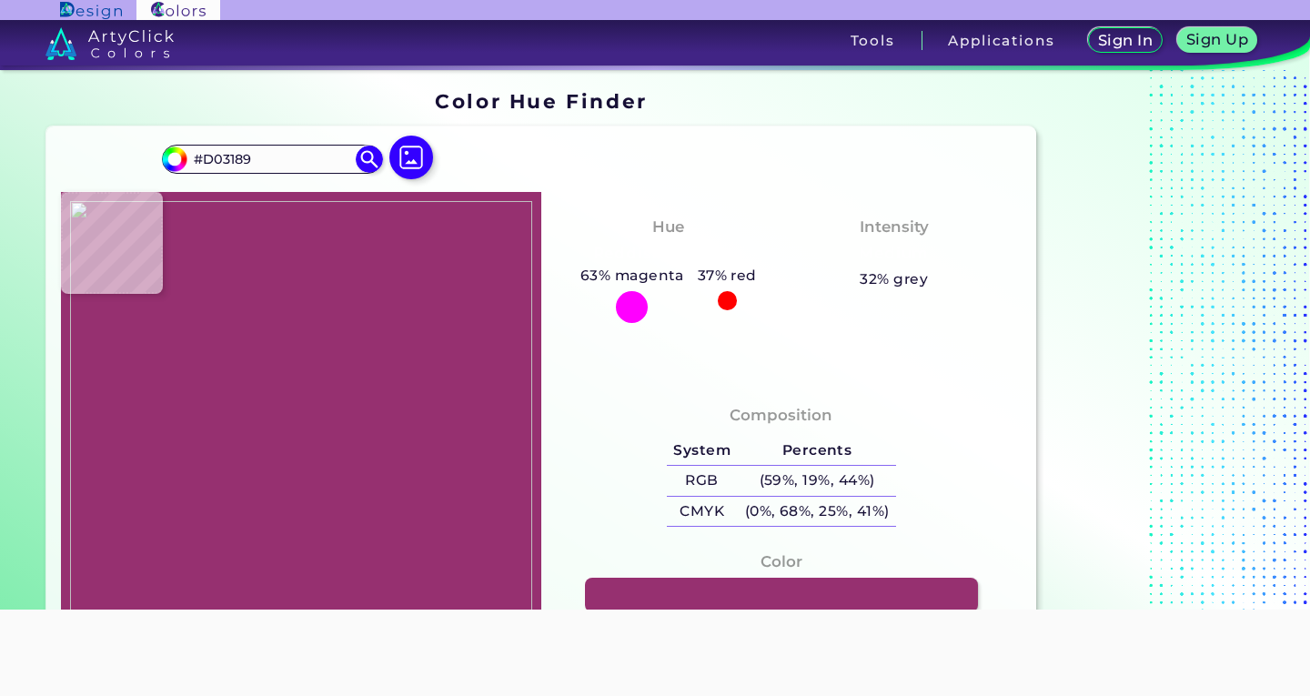
type input "#963070"
type input "#d03189"
type input "#D03189"
click at [143, 339] on img at bounding box center [301, 427] width 462 height 453
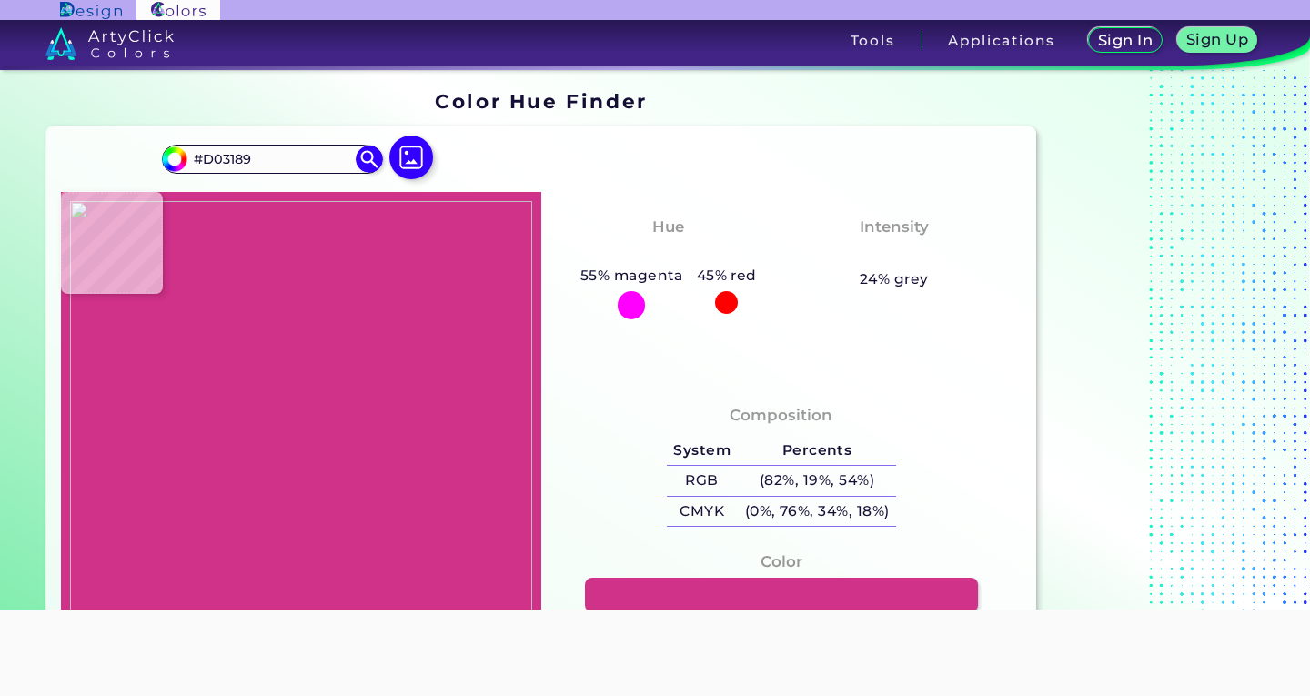
click at [126, 193] on div "#d03189 #D03189 Acadia ◉ Acid Green ◉ Aero Blue ◉ Alabaster ◉ Albescent White ◉…" at bounding box center [541, 401] width 990 height 551
click at [427, 162] on img at bounding box center [411, 158] width 53 height 53
click at [0, 0] on input "file" at bounding box center [0, 0] width 0 height 0
click at [430, 239] on img at bounding box center [301, 427] width 462 height 453
type input "#000000"
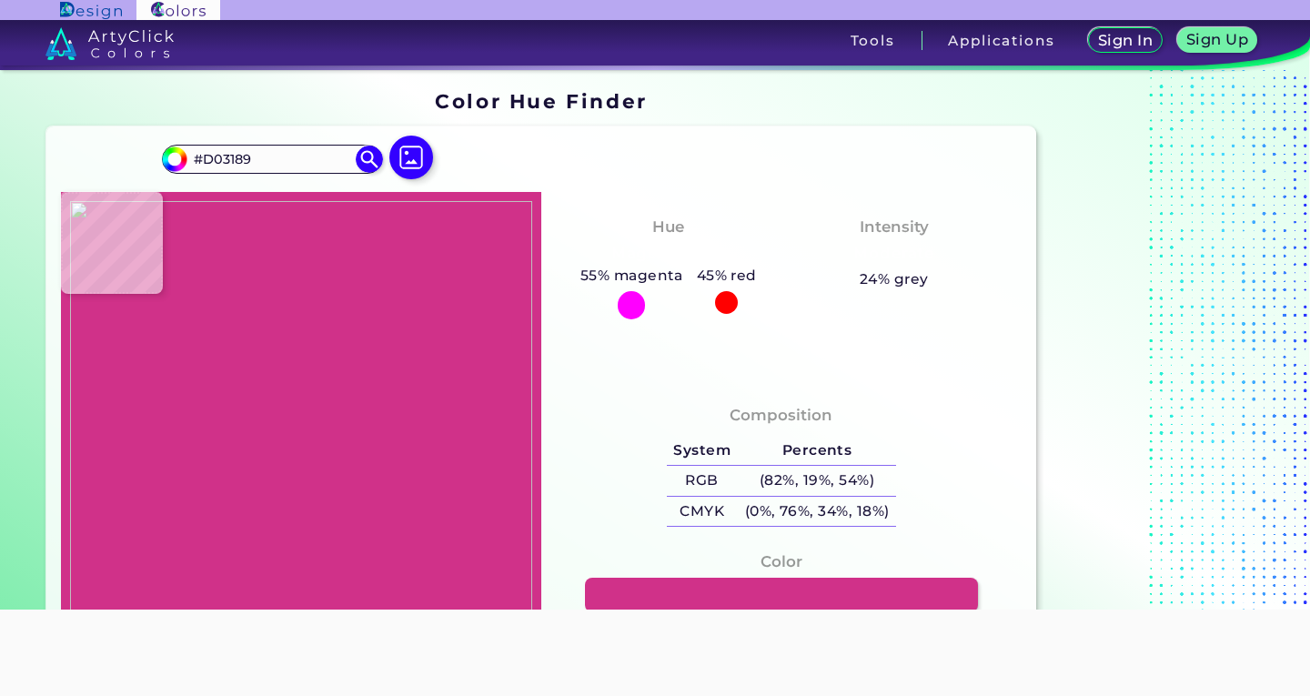
type input "#000000"
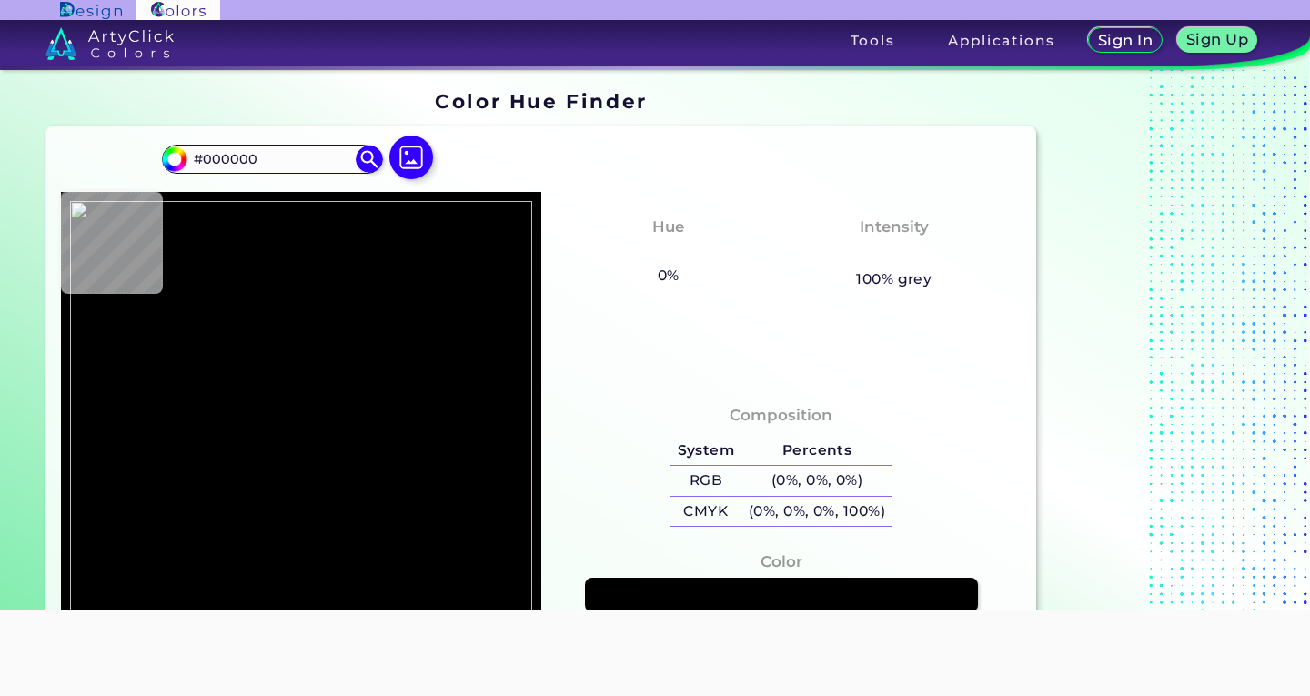
click at [335, 240] on img at bounding box center [301, 427] width 462 height 453
click at [335, 380] on img at bounding box center [301, 427] width 462 height 453
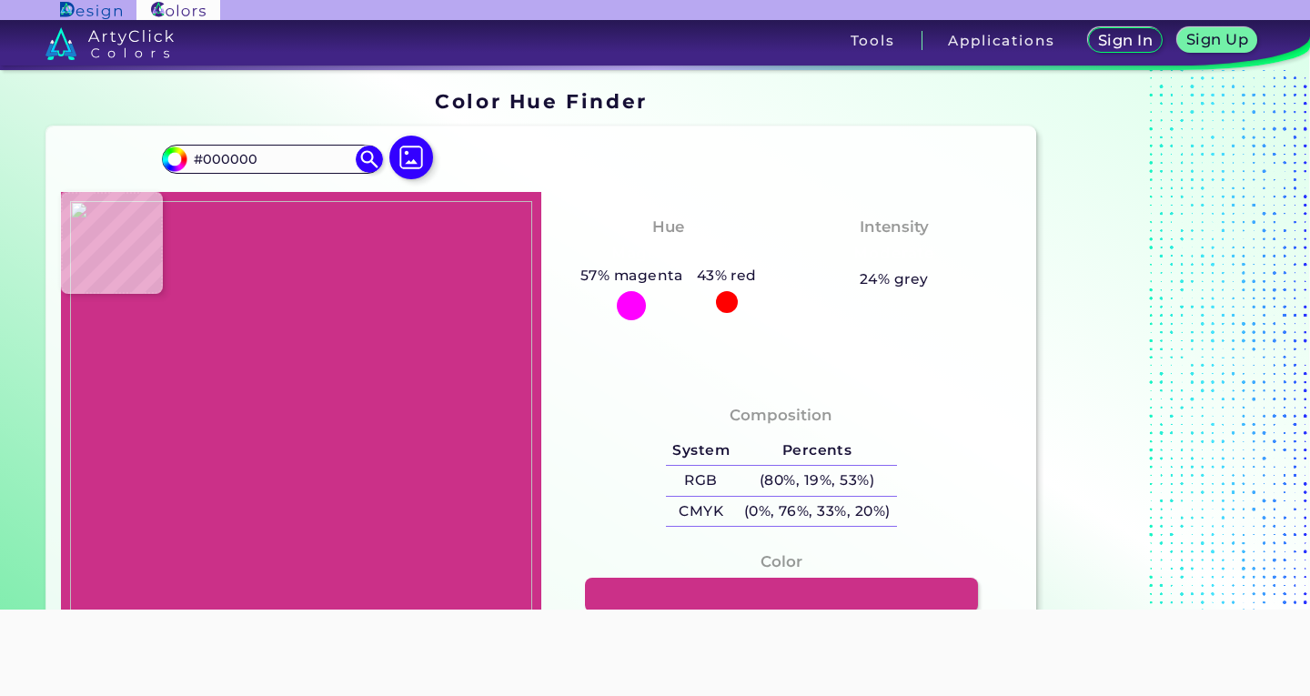
type input "#cb3088"
type input "#CB3088"
click at [229, 419] on img at bounding box center [301, 427] width 462 height 453
drag, startPoint x: 283, startPoint y: 164, endPoint x: 103, endPoint y: 154, distance: 180.4
click at [103, 154] on div "#cb3088 #CB3088 Acadia ◉ Acid Green ◉ Aero Blue ◉ Alabaster ◉ Albescent White ◉…" at bounding box center [541, 401] width 990 height 551
